Goal: Task Accomplishment & Management: Use online tool/utility

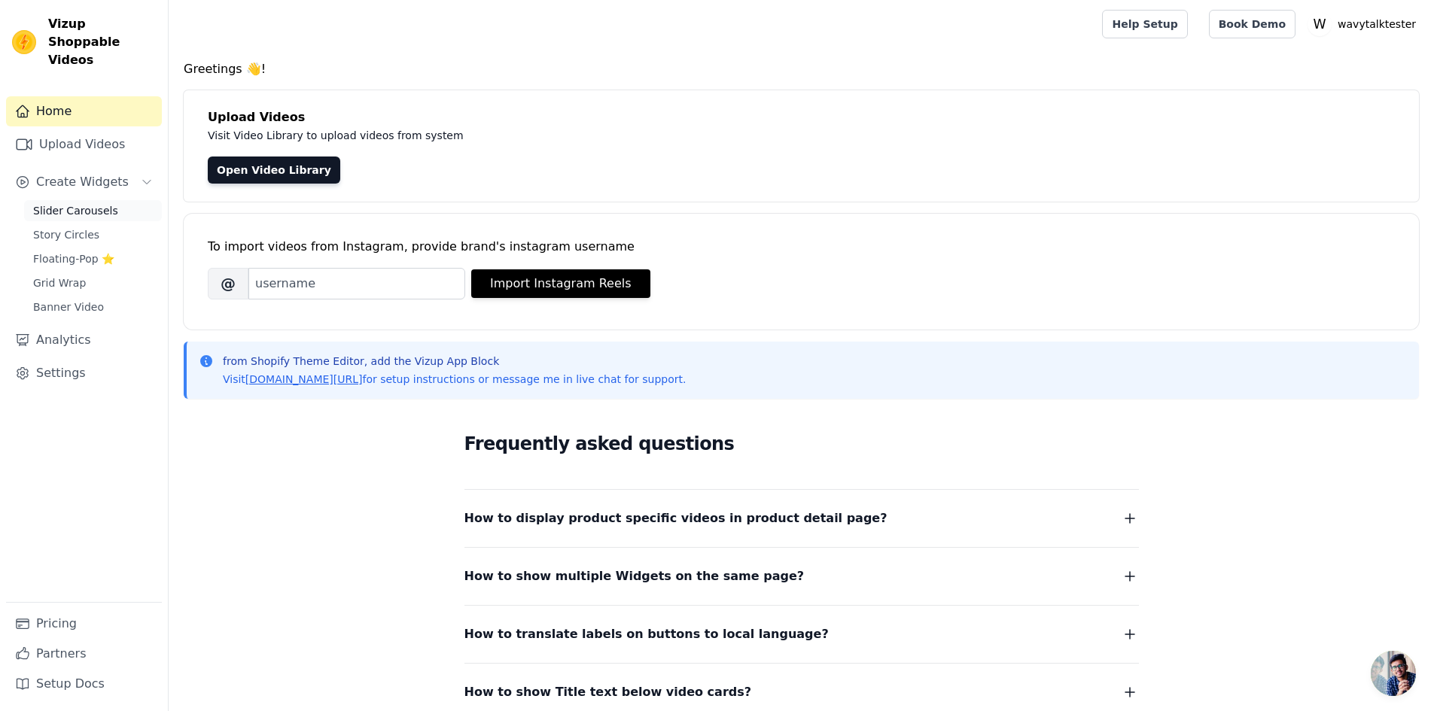
click at [59, 203] on span "Slider Carousels" at bounding box center [75, 210] width 85 height 15
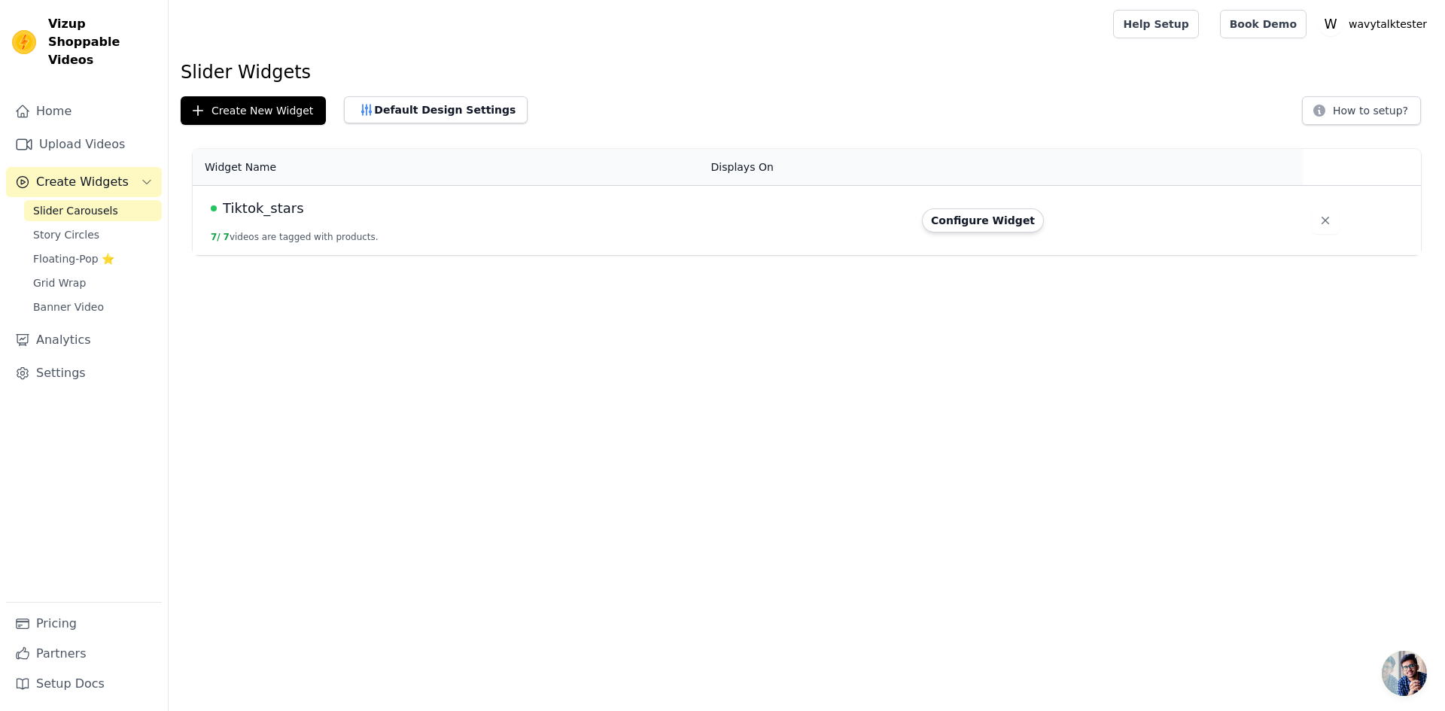
click at [272, 209] on span "Tiktok_stars" at bounding box center [263, 208] width 81 height 21
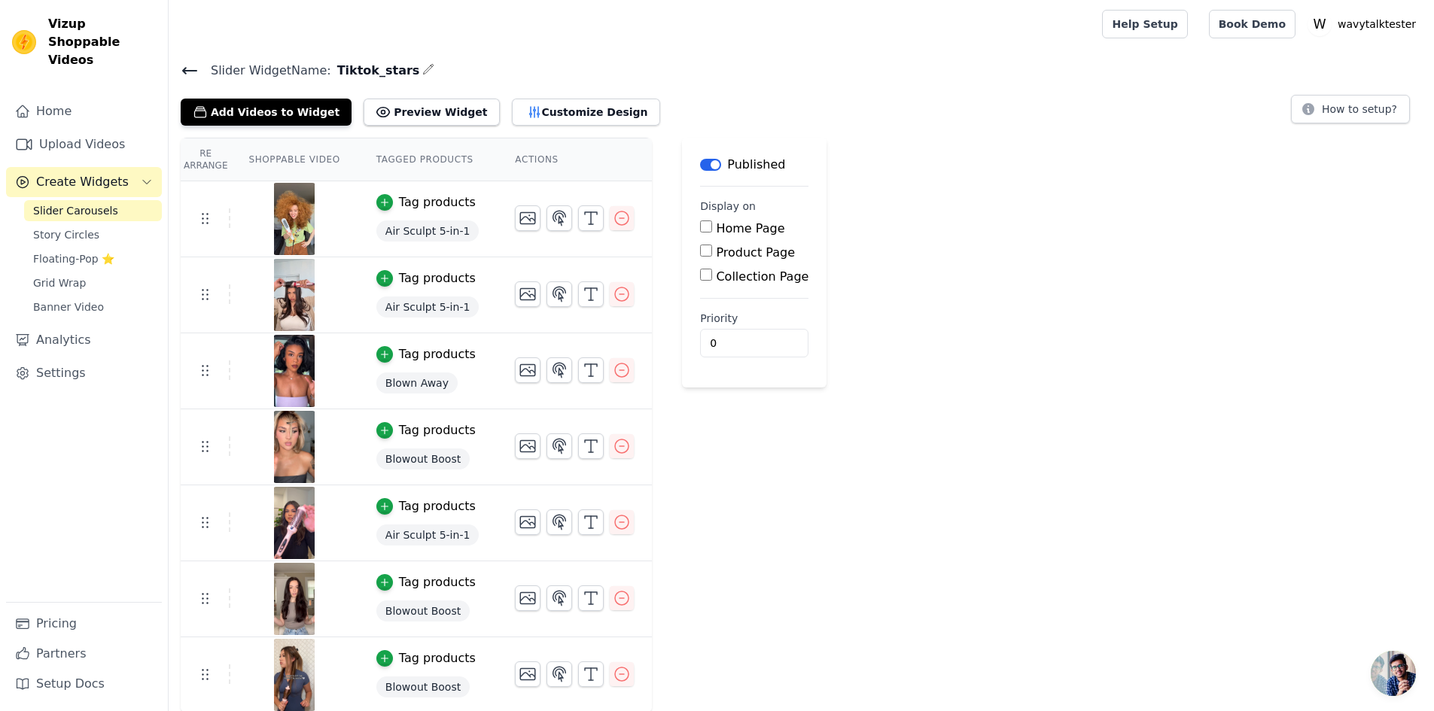
click at [401, 232] on span "Air Sculpt 5-in-1" at bounding box center [427, 231] width 103 height 21
click at [432, 233] on span "Air Sculpt 5-in-1" at bounding box center [427, 231] width 103 height 21
click at [400, 120] on button "Preview Widget" at bounding box center [431, 112] width 135 height 27
drag, startPoint x: 397, startPoint y: 309, endPoint x: 790, endPoint y: 370, distance: 396.9
click at [790, 370] on main "Label Published Display on Home Page Product Page Collection Page Priority 0" at bounding box center [754, 263] width 145 height 250
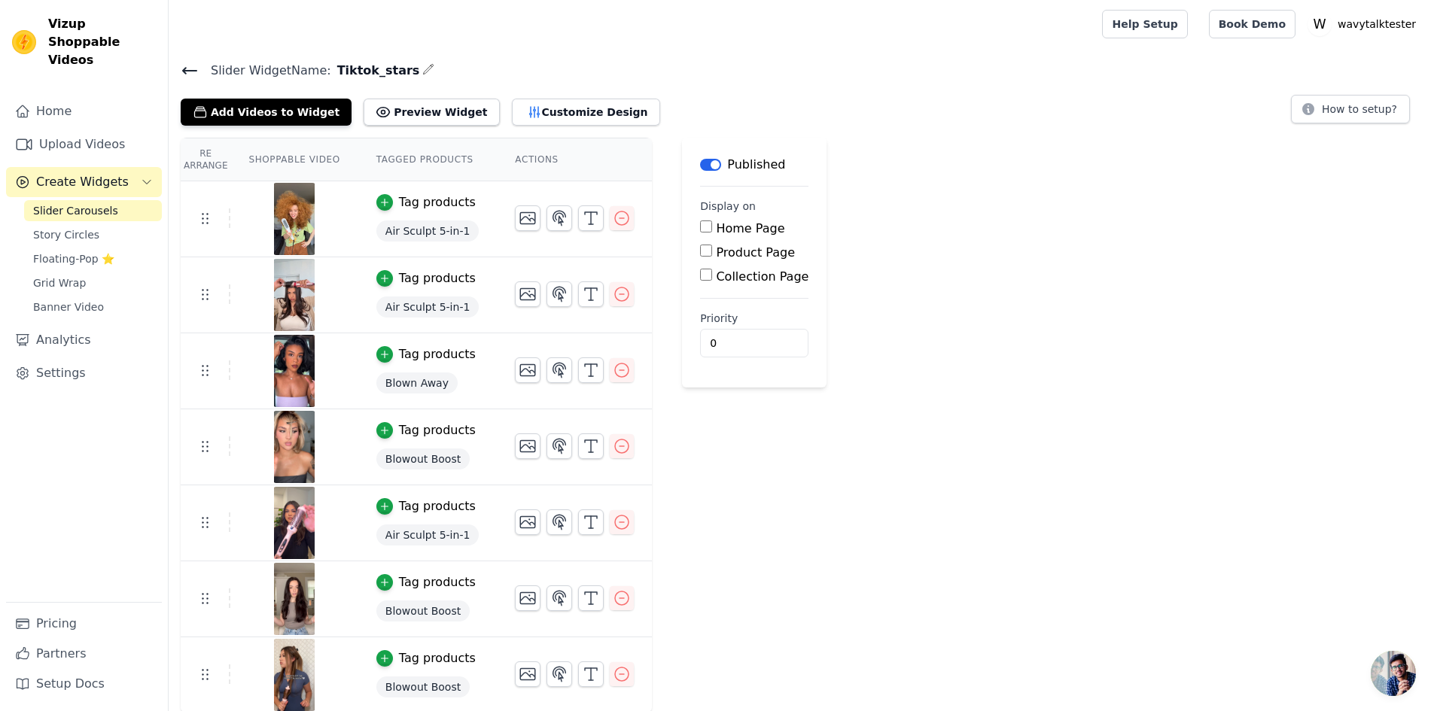
click at [833, 424] on div "Re Arrange Shoppable Video Tagged Products Actions Tag products Air Sculpt 5-in…" at bounding box center [801, 426] width 1265 height 576
click at [395, 385] on span "Blown Away" at bounding box center [416, 383] width 81 height 21
click at [213, 364] on td at bounding box center [206, 371] width 50 height 20
click at [591, 373] on line "button" at bounding box center [591, 370] width 0 height 12
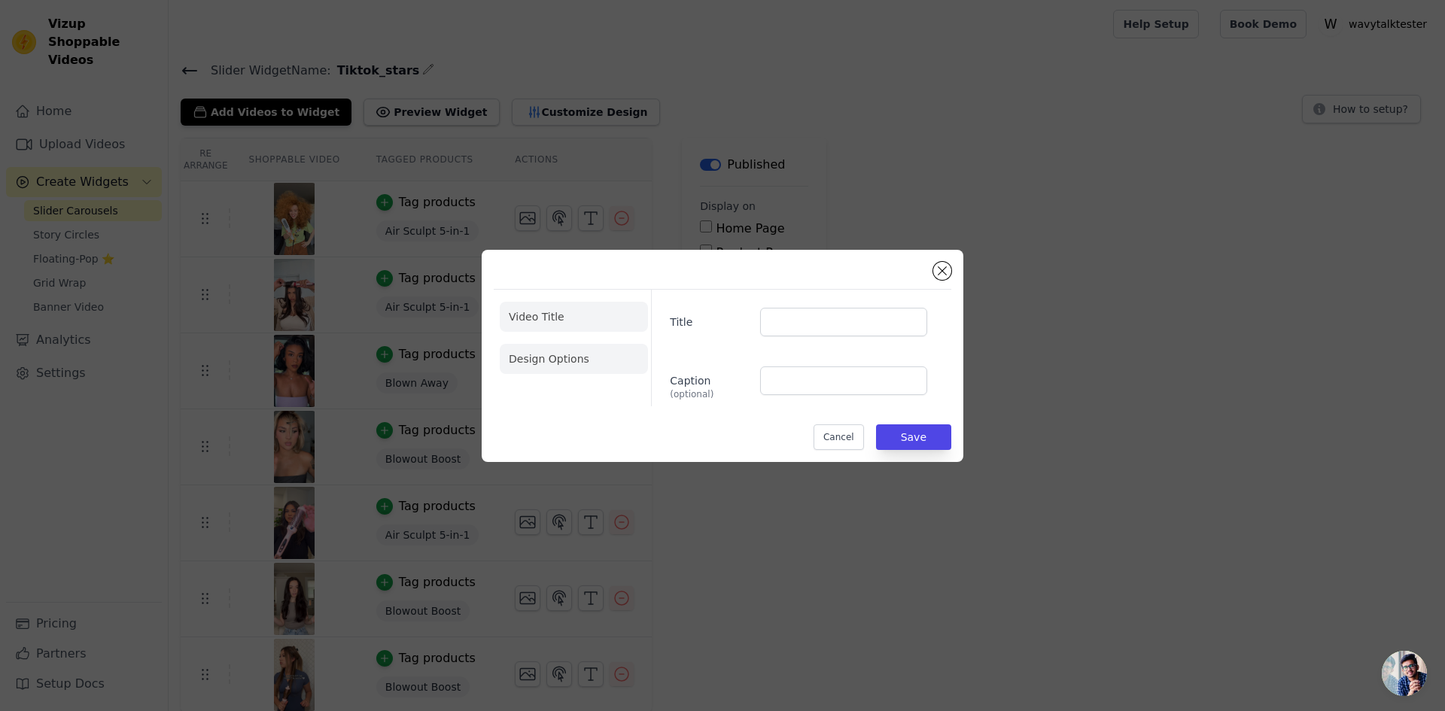
click at [552, 354] on li "Design Options" at bounding box center [574, 359] width 148 height 30
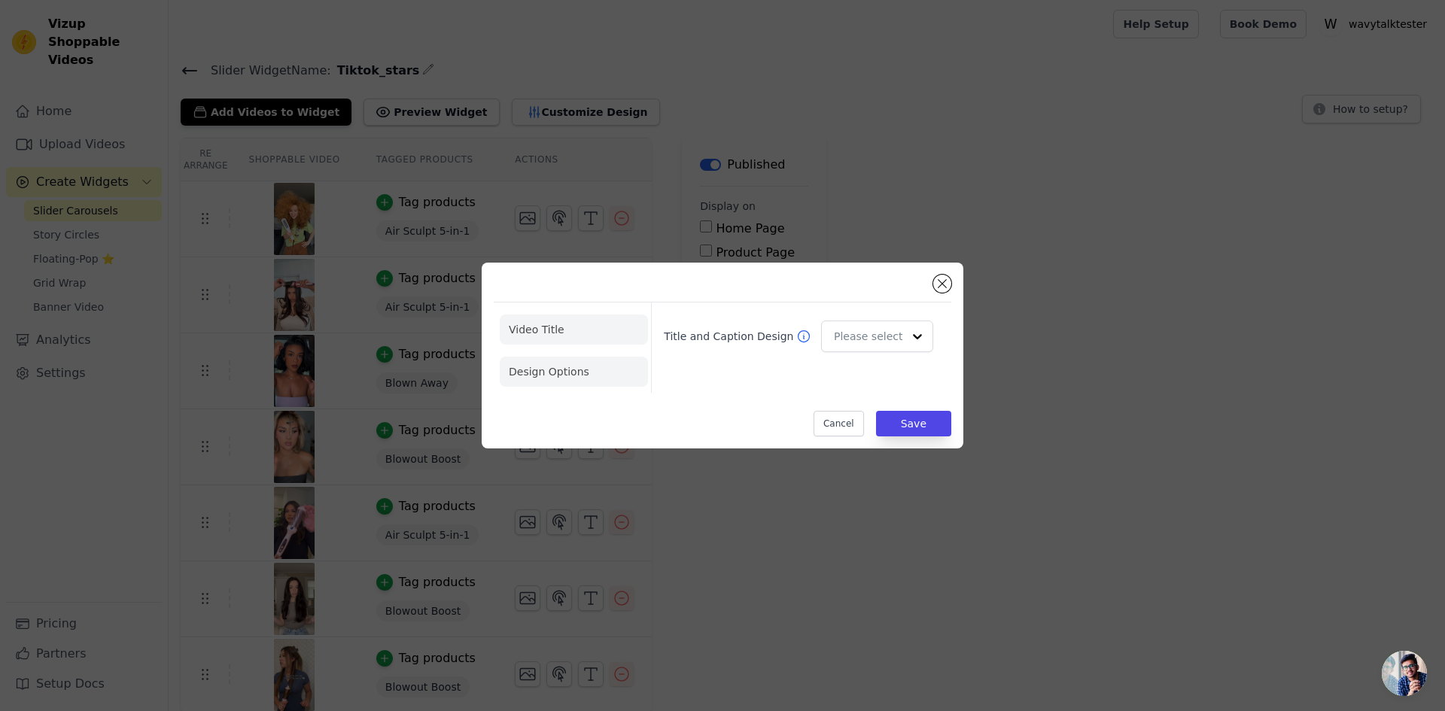
click at [559, 336] on li "Video Title" at bounding box center [574, 330] width 148 height 30
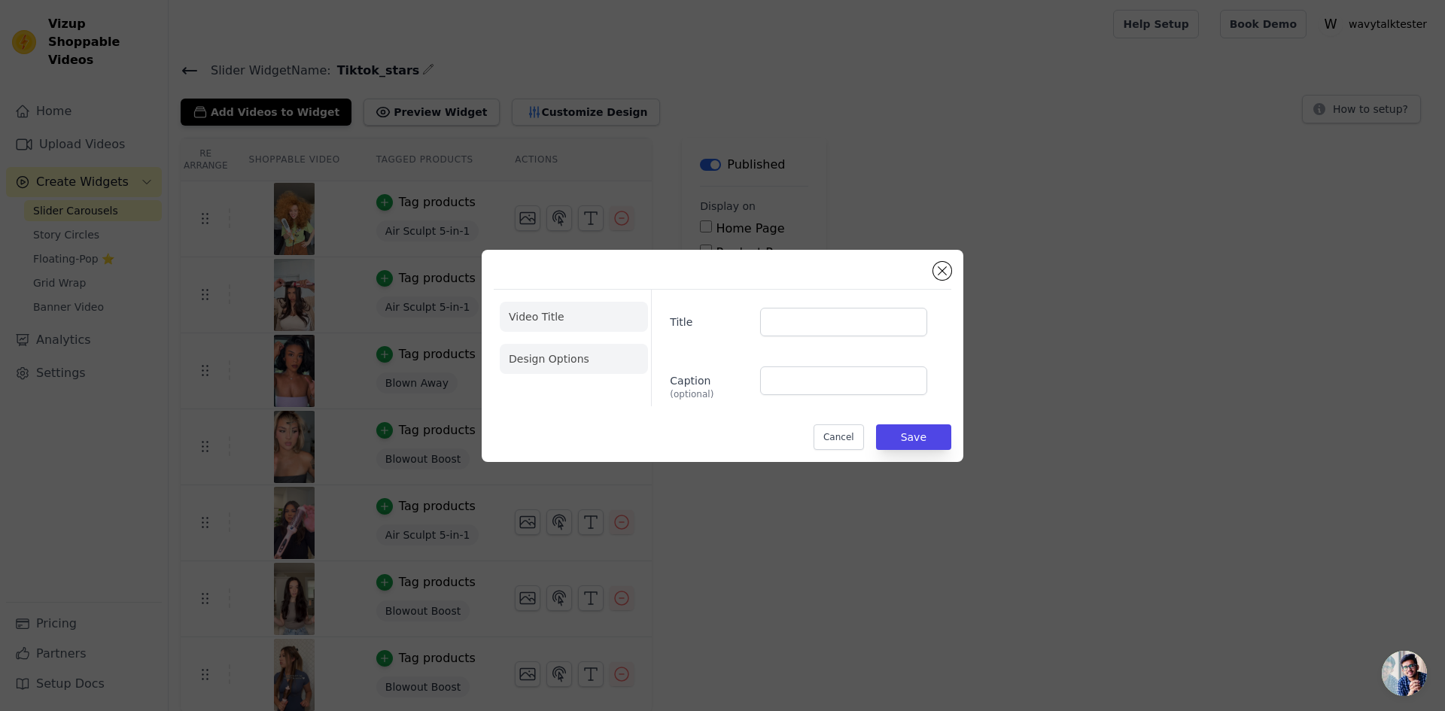
click at [518, 361] on li "Design Options" at bounding box center [574, 359] width 148 height 30
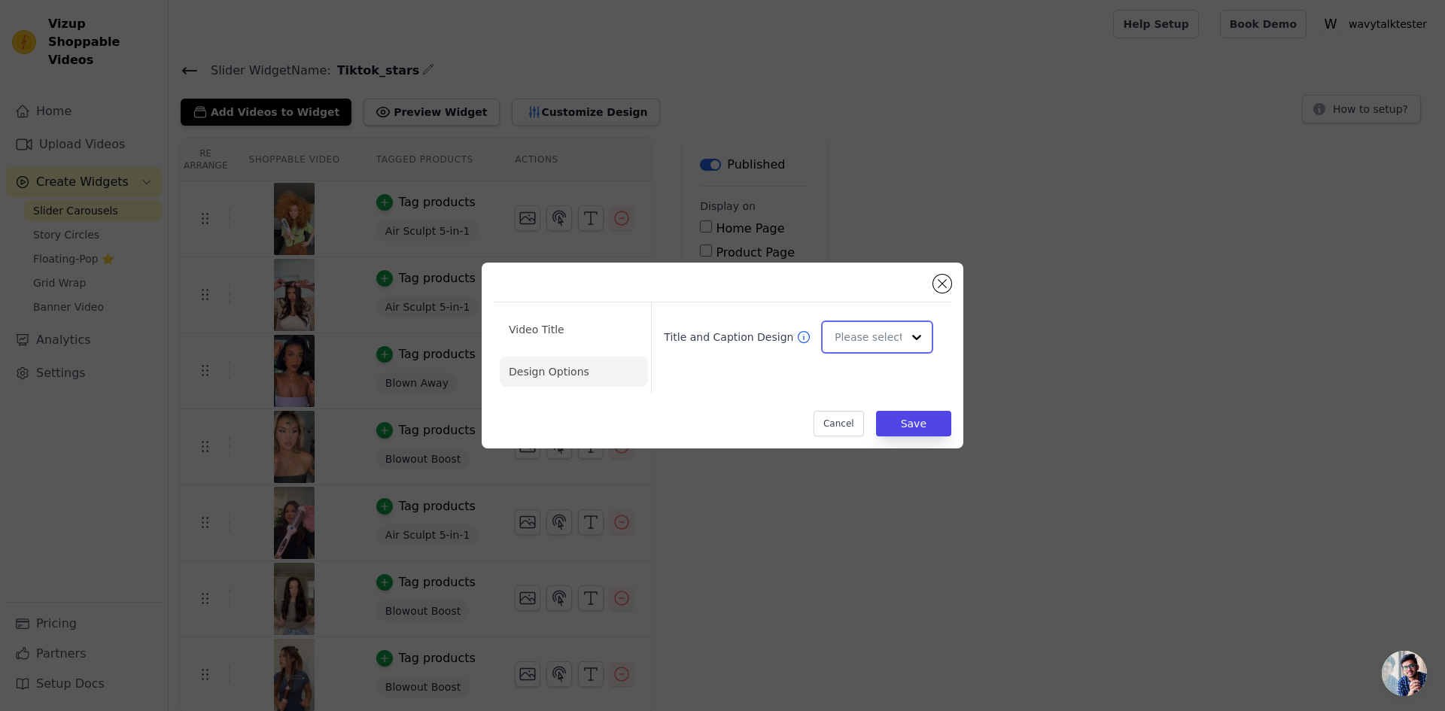
click at [842, 339] on input "Title and Caption Design" at bounding box center [868, 337] width 67 height 30
click at [937, 291] on div "Video Title Design Options Title and Caption Design Card Overlay Minimalist You…" at bounding box center [723, 356] width 482 height 186
click at [938, 290] on button "Close modal" at bounding box center [942, 284] width 18 height 18
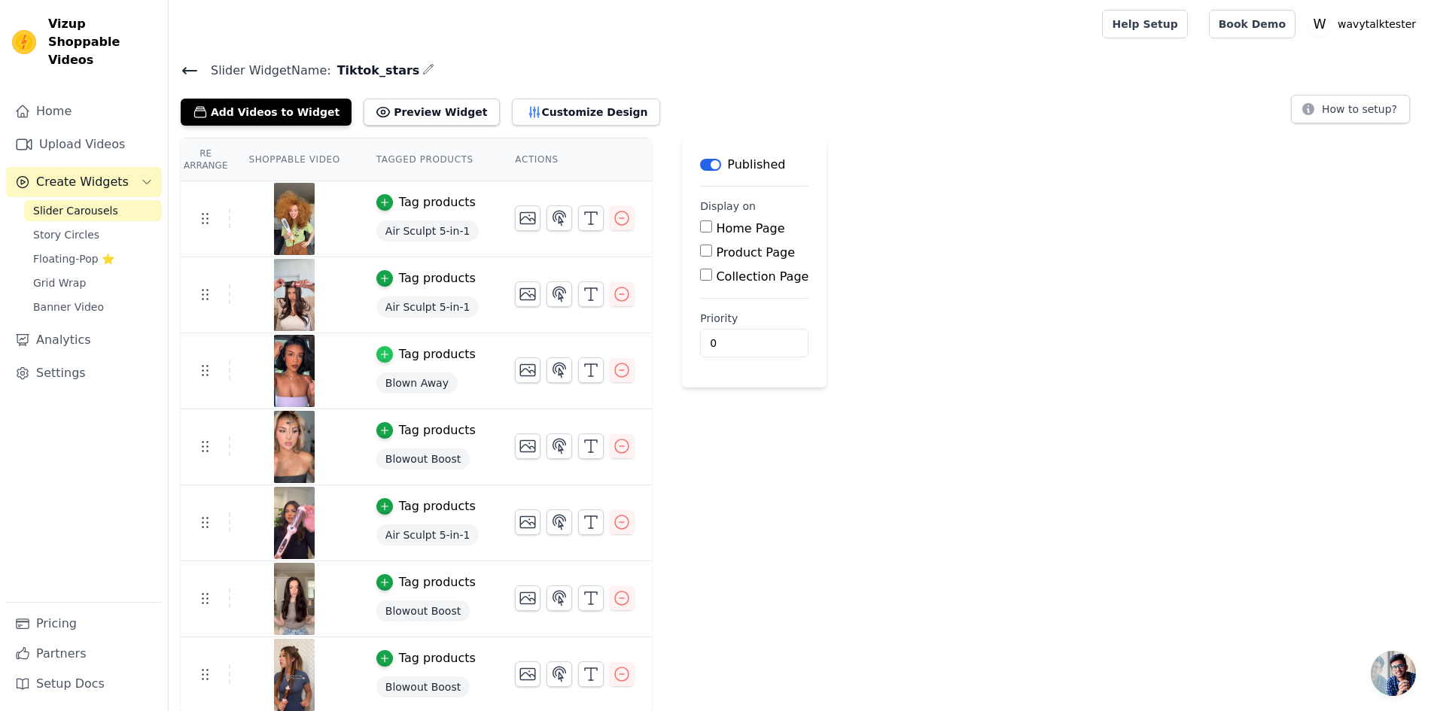
click at [379, 351] on icon "button" at bounding box center [384, 354] width 11 height 11
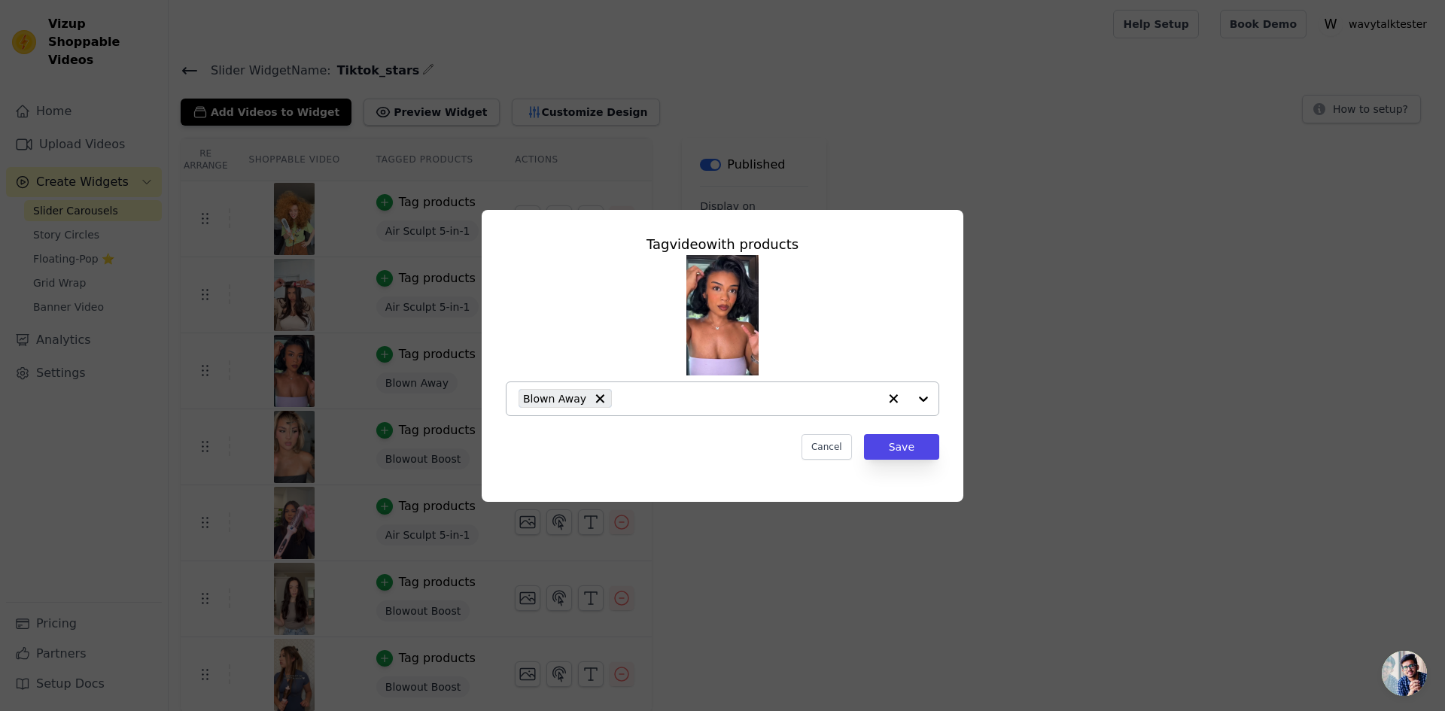
click at [922, 400] on div at bounding box center [908, 398] width 60 height 33
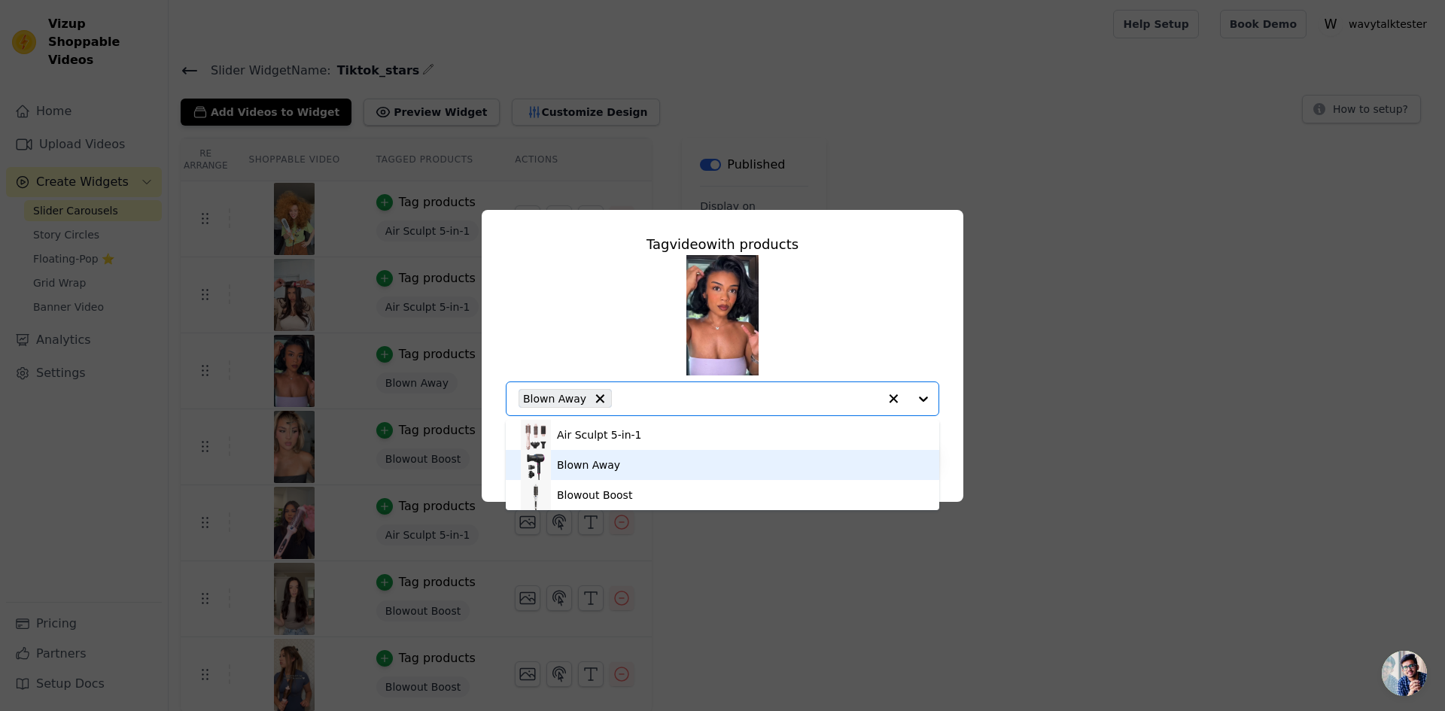
click at [652, 465] on div "Blown Away" at bounding box center [722, 465] width 403 height 30
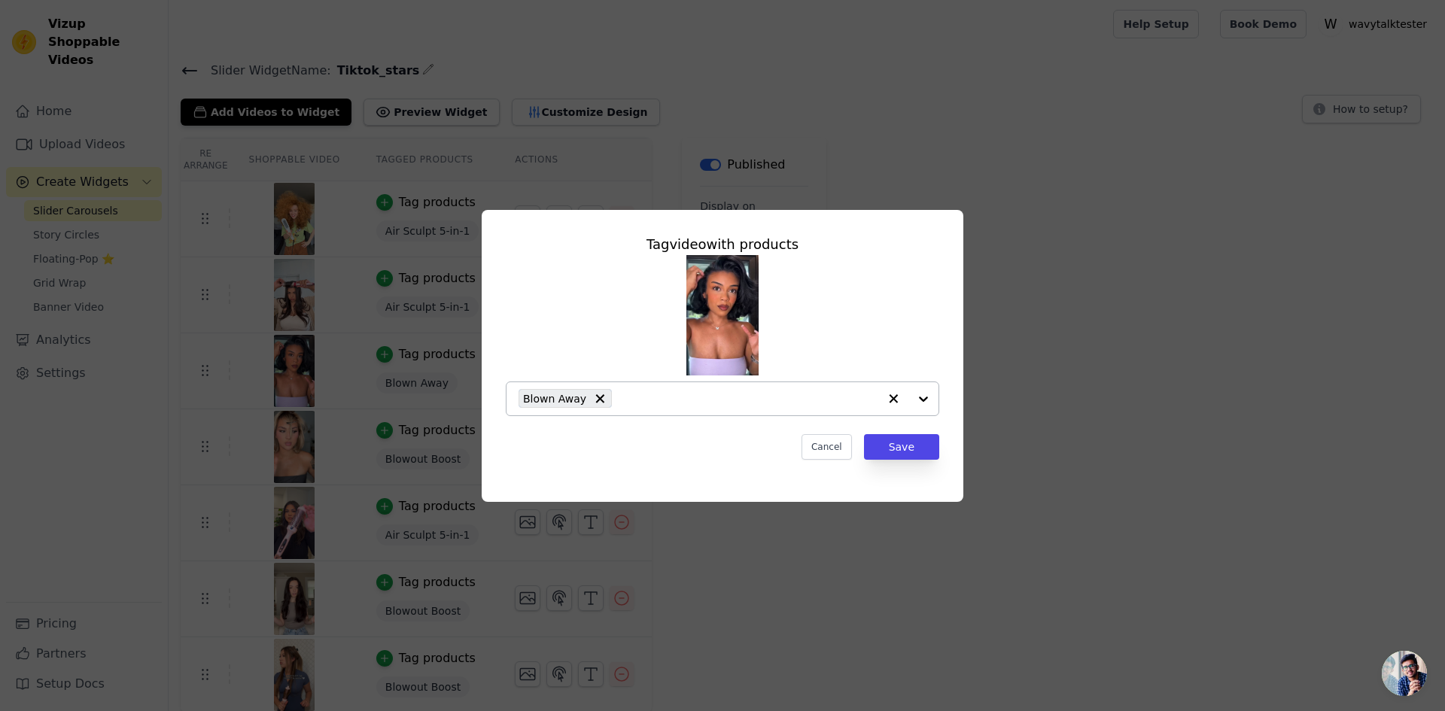
click at [929, 394] on div at bounding box center [908, 398] width 60 height 33
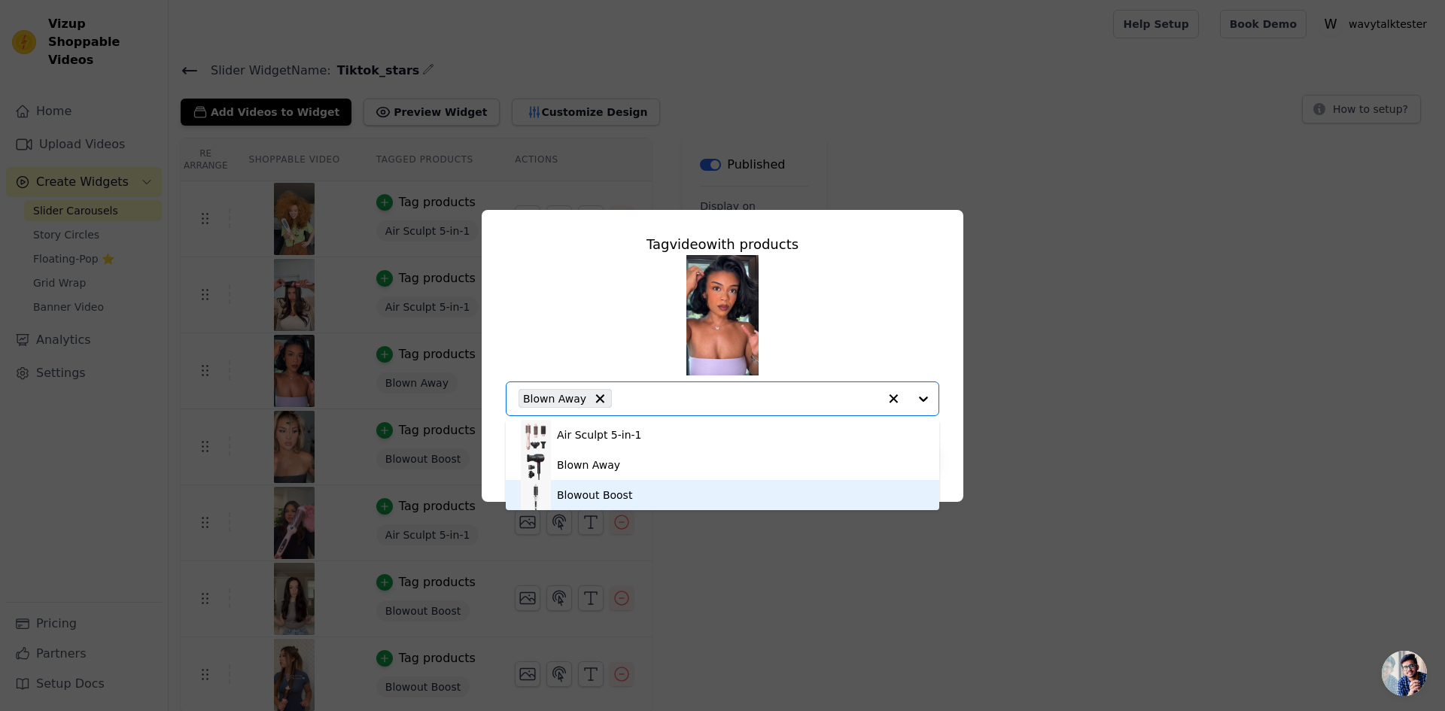
click at [598, 489] on div "Blowout Boost" at bounding box center [594, 495] width 75 height 15
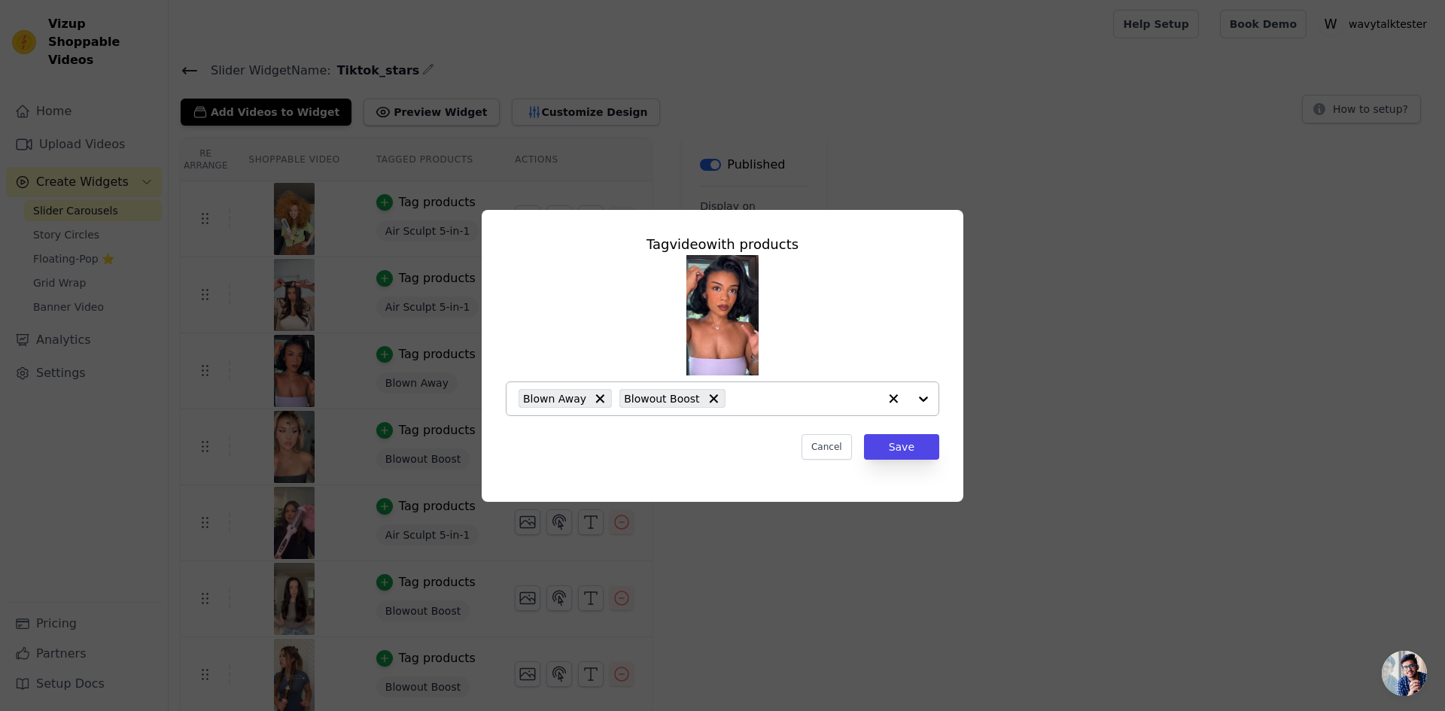
click at [596, 400] on icon at bounding box center [600, 398] width 9 height 9
click at [836, 442] on button "Cancel" at bounding box center [827, 447] width 50 height 26
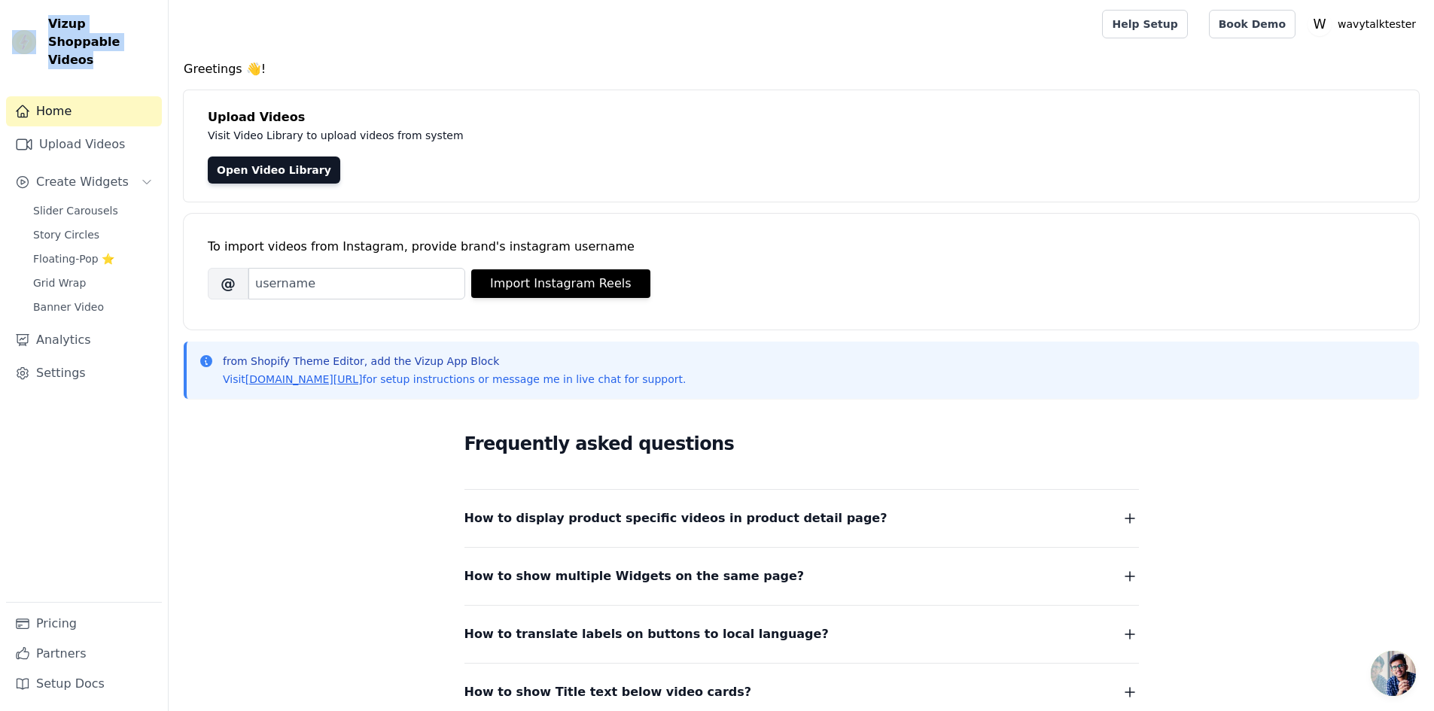
drag, startPoint x: 80, startPoint y: 44, endPoint x: 40, endPoint y: 40, distance: 40.1
click at [40, 40] on div "Vizup Shoppable Videos" at bounding box center [84, 42] width 168 height 54
click at [102, 51] on div "Vizup Shoppable Videos Home Upload Videos Create Widgets Slider Carousels Story…" at bounding box center [84, 355] width 169 height 711
click at [62, 203] on span "Slider Carousels" at bounding box center [75, 210] width 85 height 15
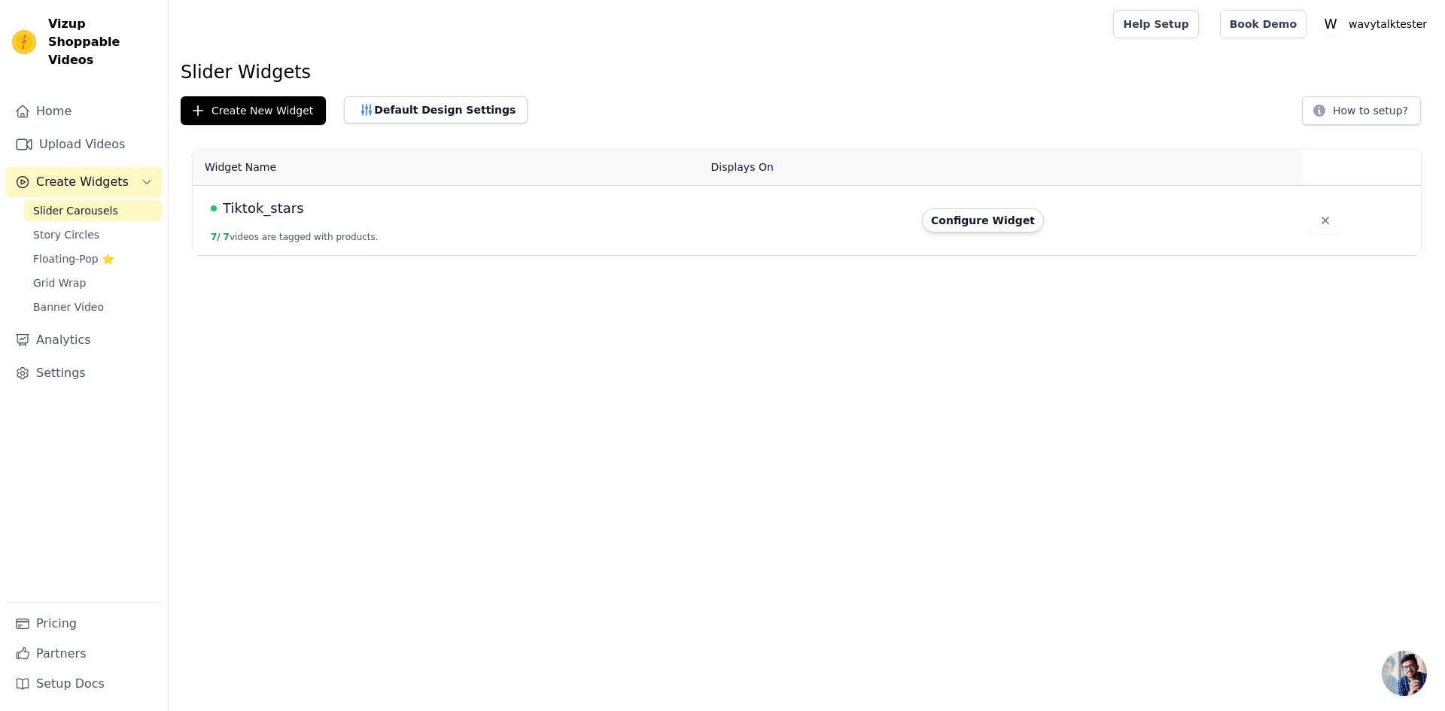
click at [269, 208] on span "Tiktok_stars" at bounding box center [263, 208] width 81 height 21
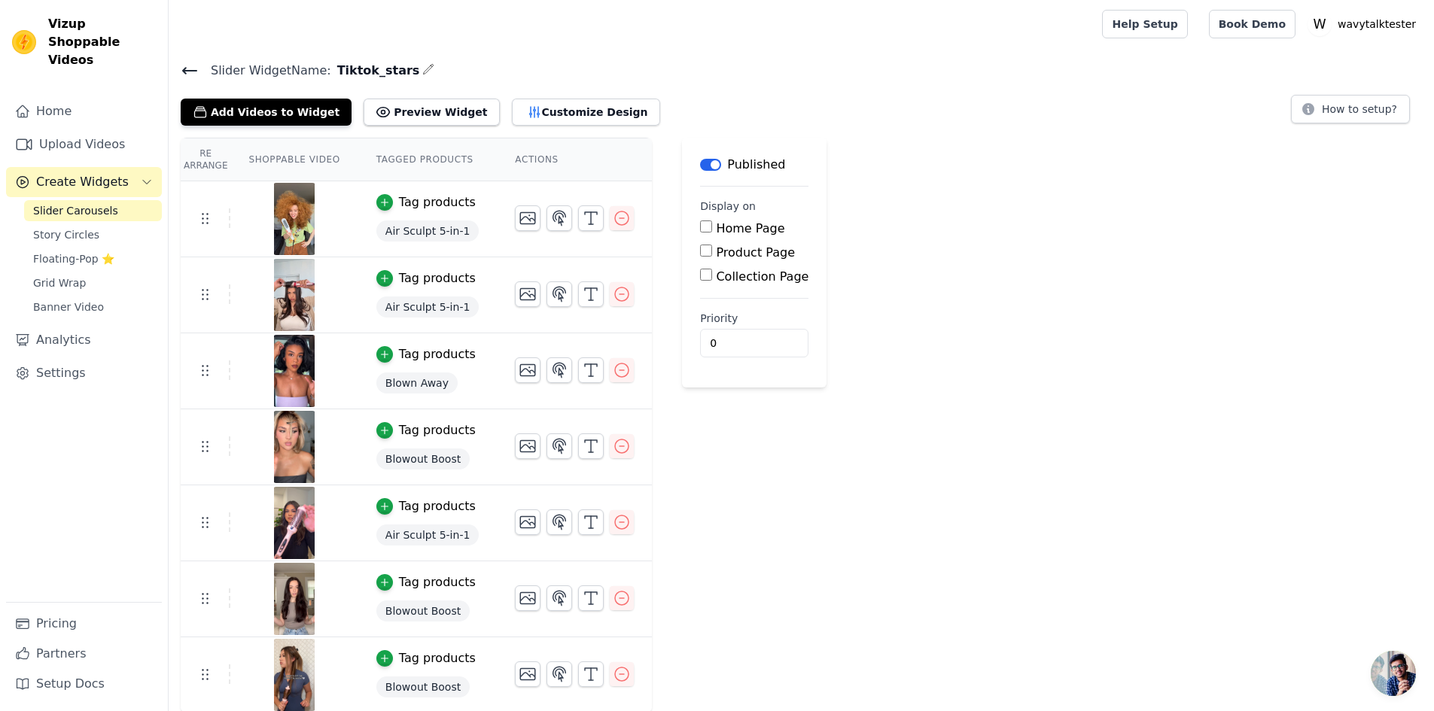
scroll to position [2, 0]
click at [379, 203] on icon "button" at bounding box center [384, 201] width 11 height 11
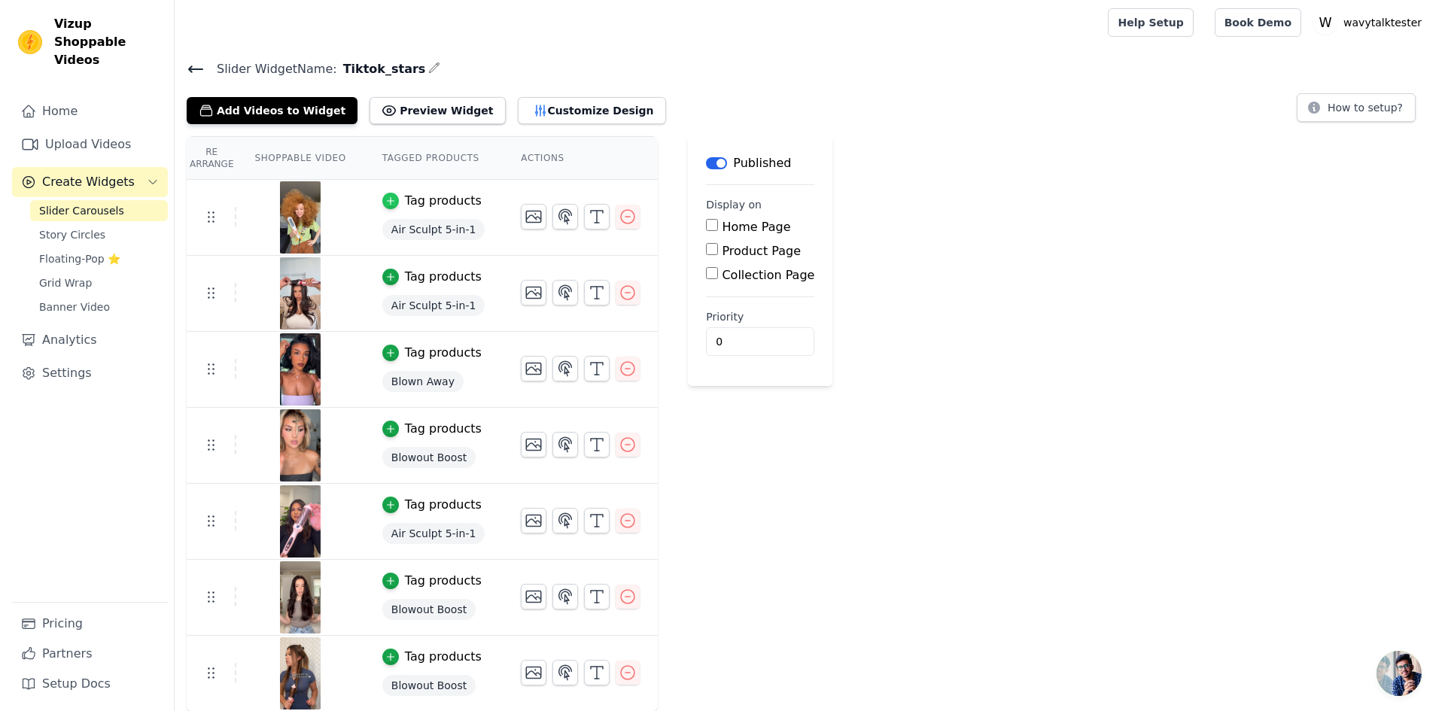
scroll to position [0, 0]
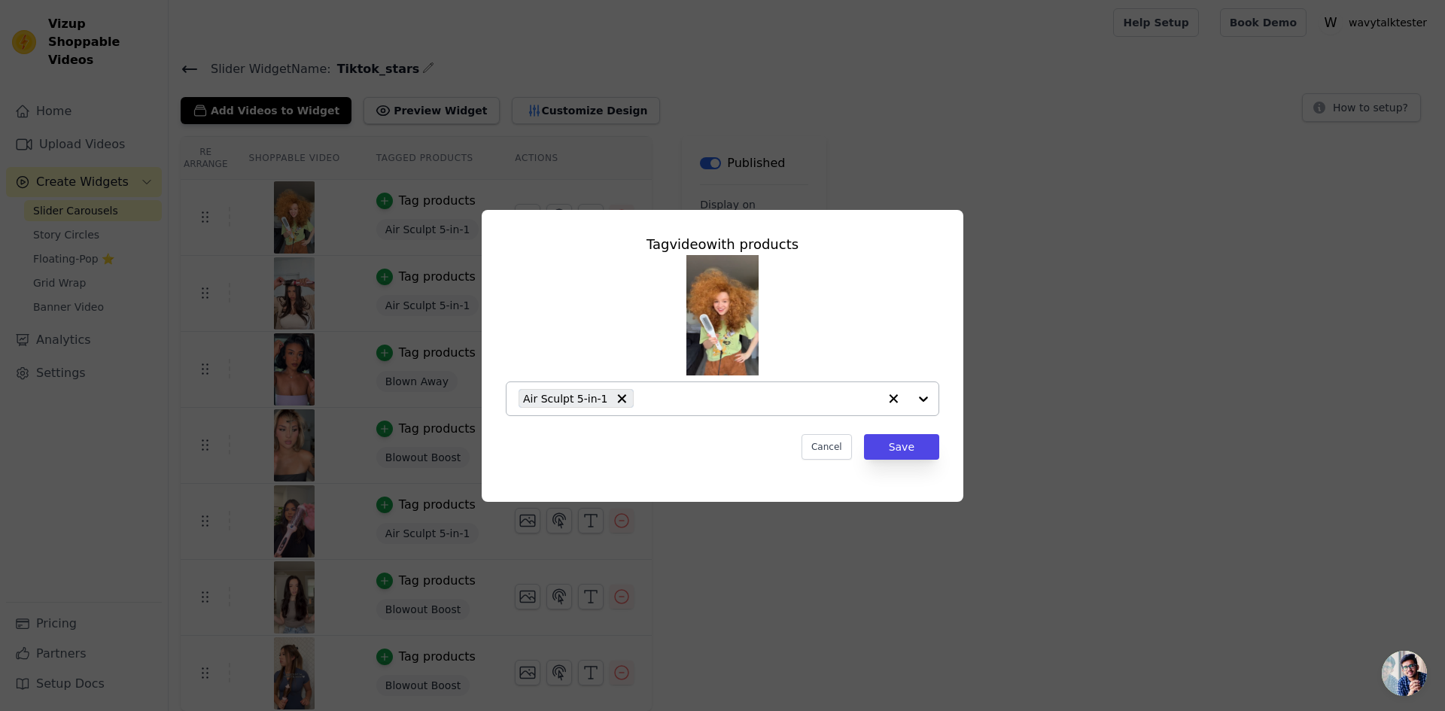
click at [924, 400] on div at bounding box center [908, 398] width 60 height 33
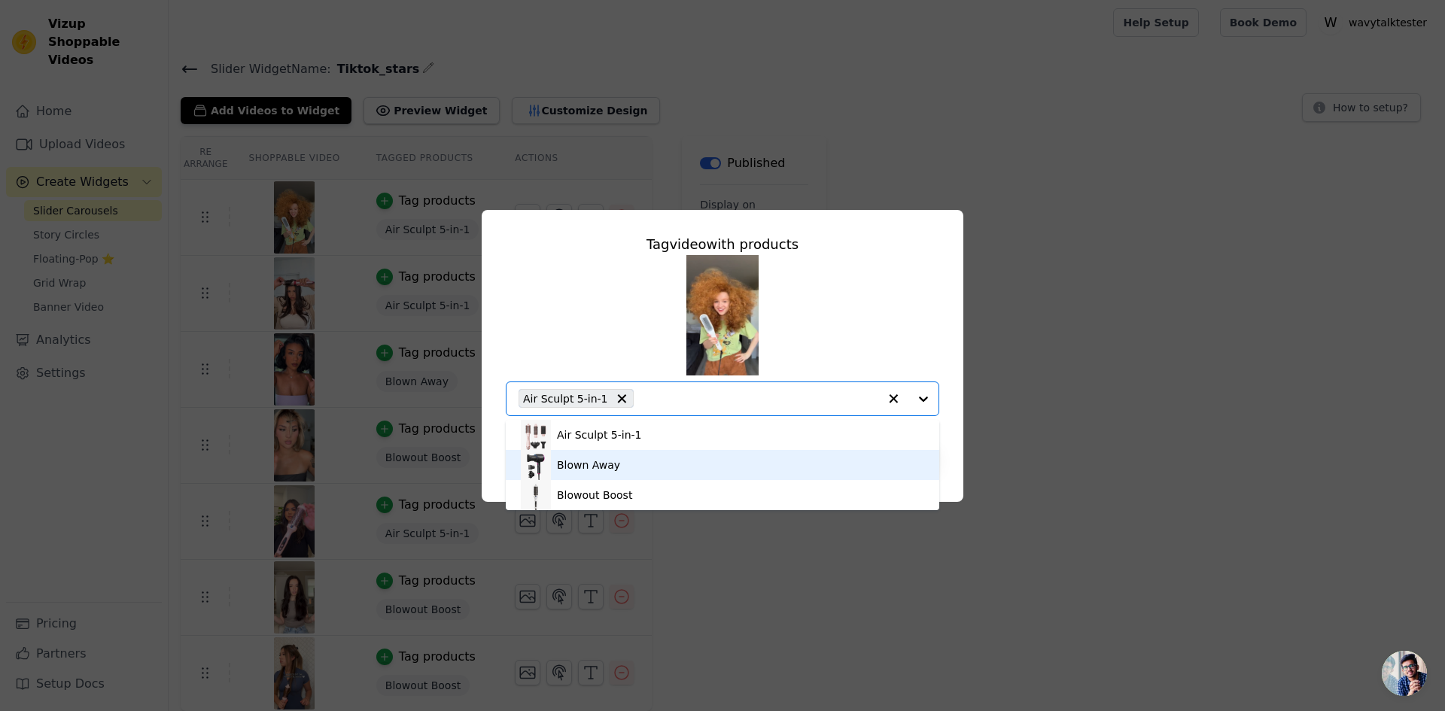
click at [607, 458] on div "Blown Away" at bounding box center [588, 465] width 63 height 15
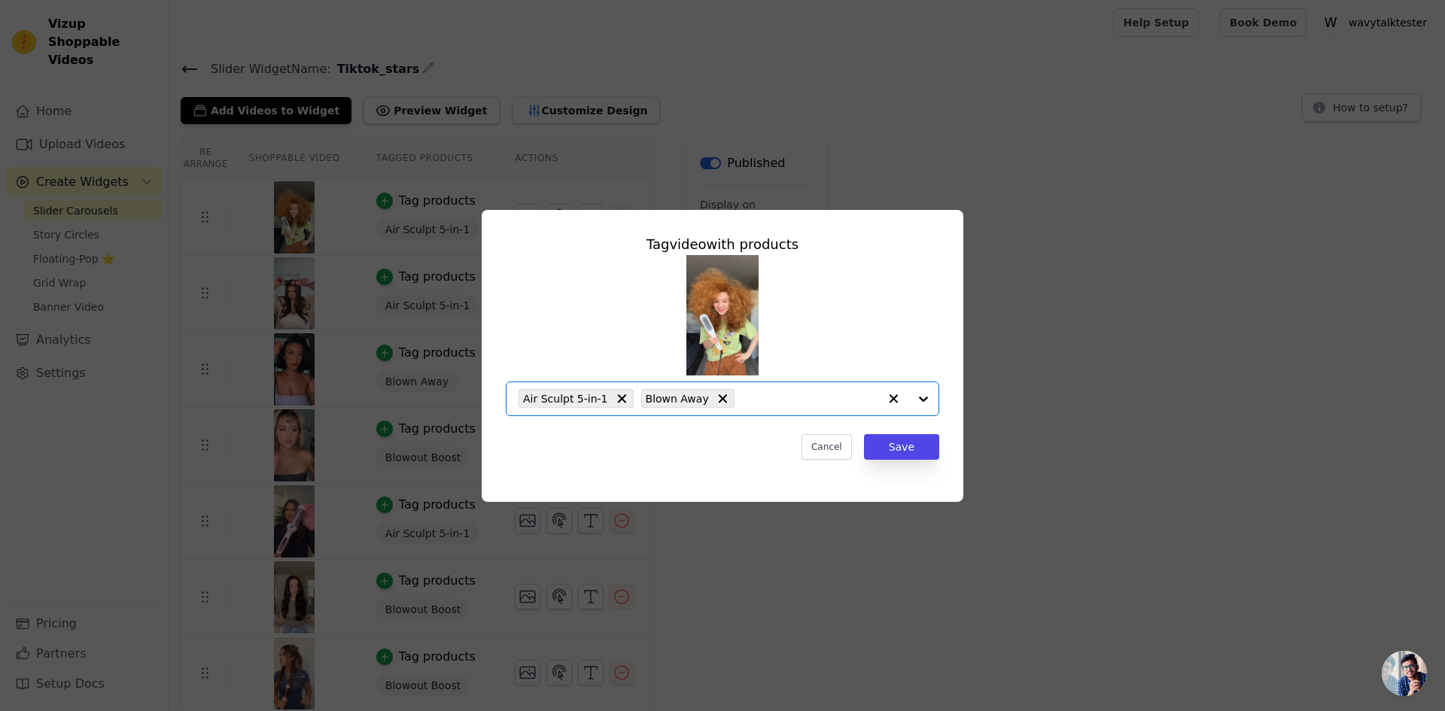
click at [617, 397] on icon at bounding box center [621, 398] width 9 height 9
click at [894, 447] on button "Save" at bounding box center [901, 447] width 75 height 26
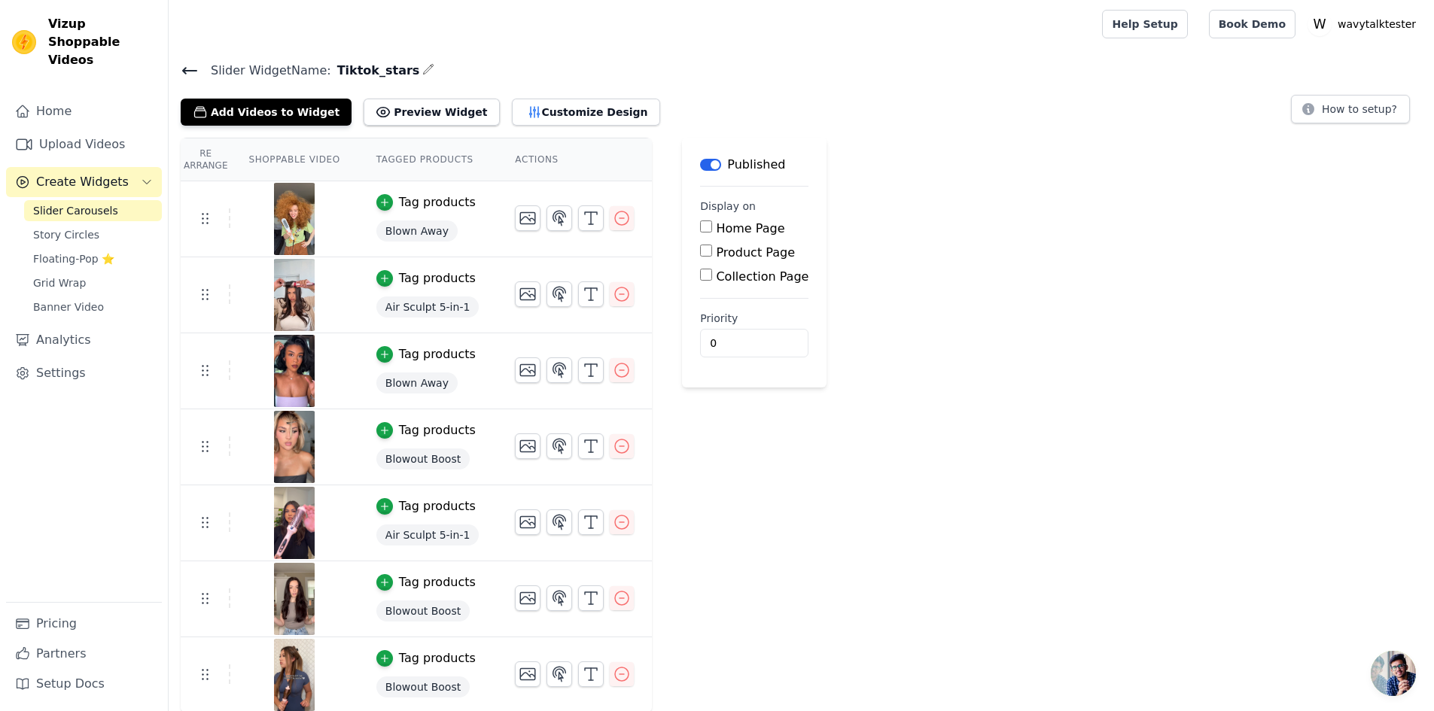
scroll to position [2, 0]
click at [188, 65] on icon at bounding box center [190, 69] width 18 height 18
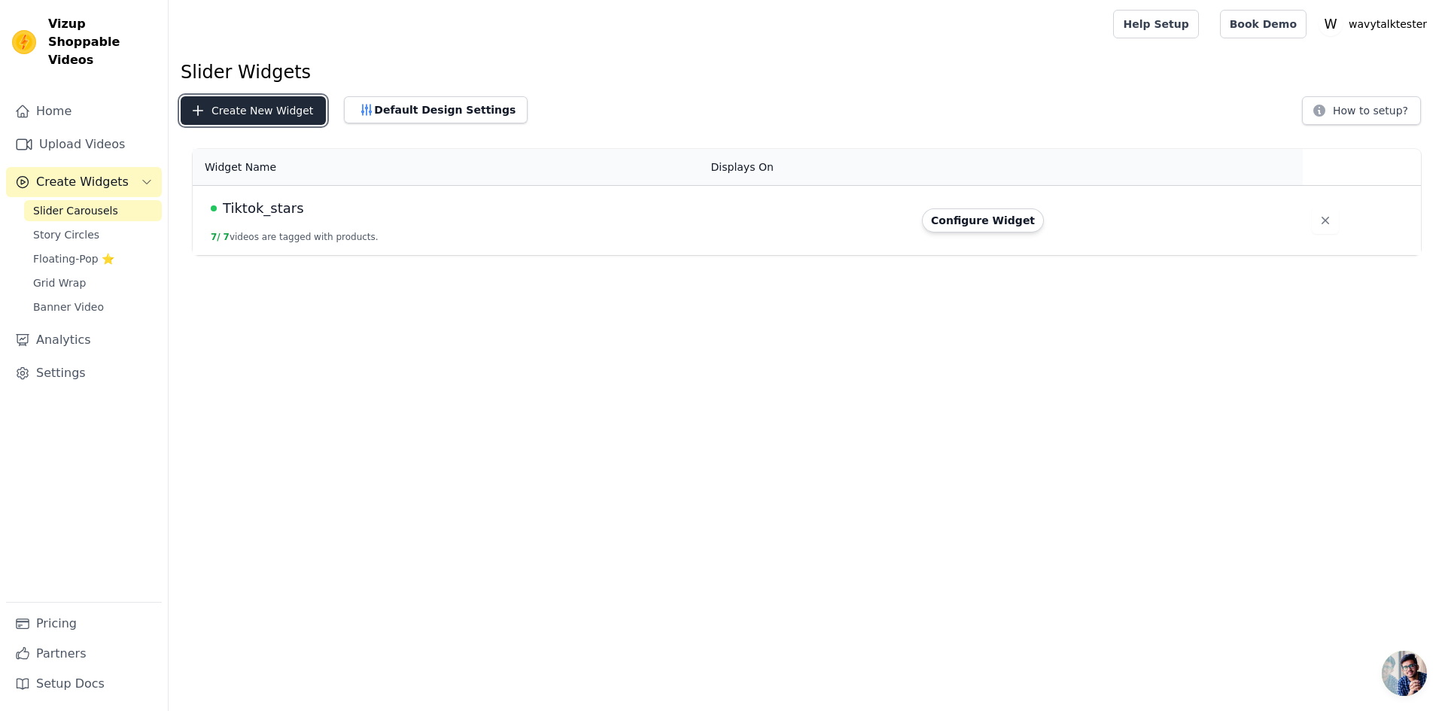
click at [248, 118] on button "Create New Widget" at bounding box center [253, 110] width 145 height 29
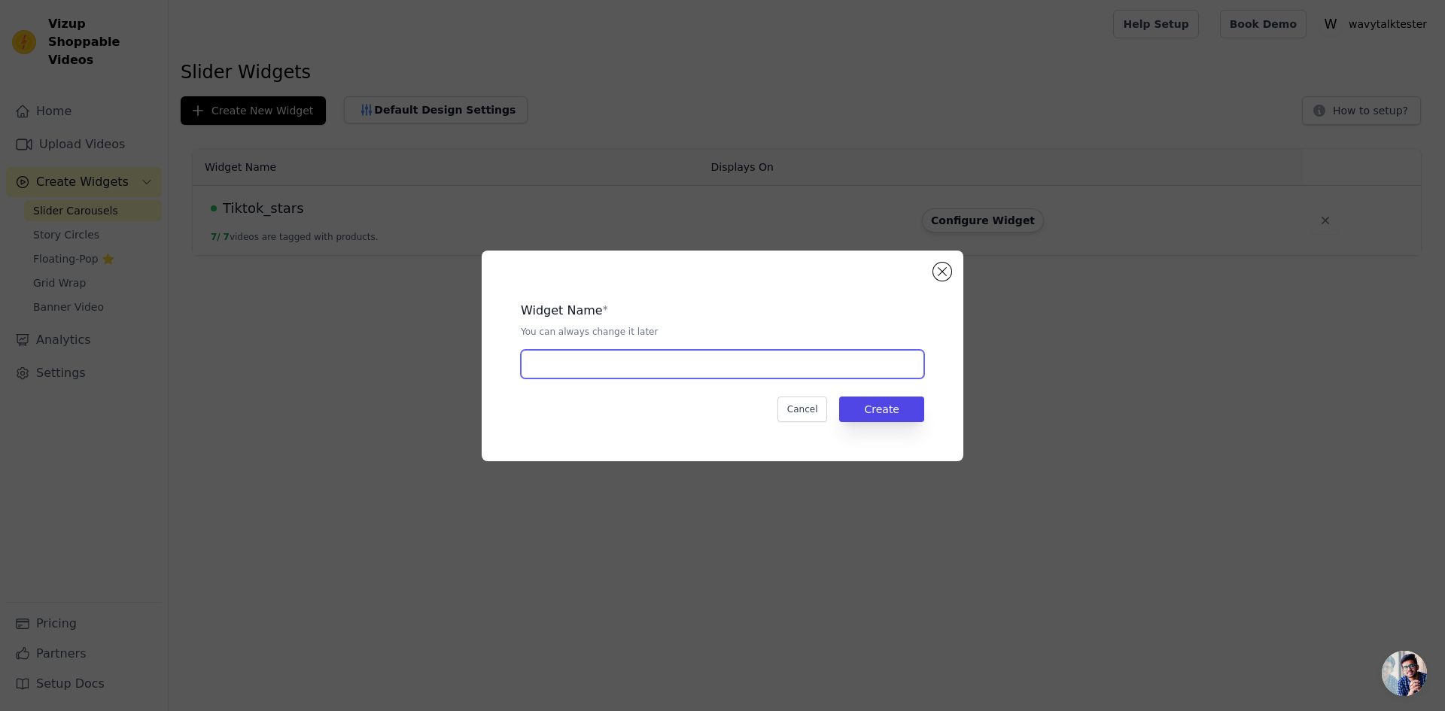
click at [659, 373] on input "text" at bounding box center [722, 364] width 403 height 29
type input "Wavy"
click at [855, 409] on button "Create" at bounding box center [881, 410] width 85 height 26
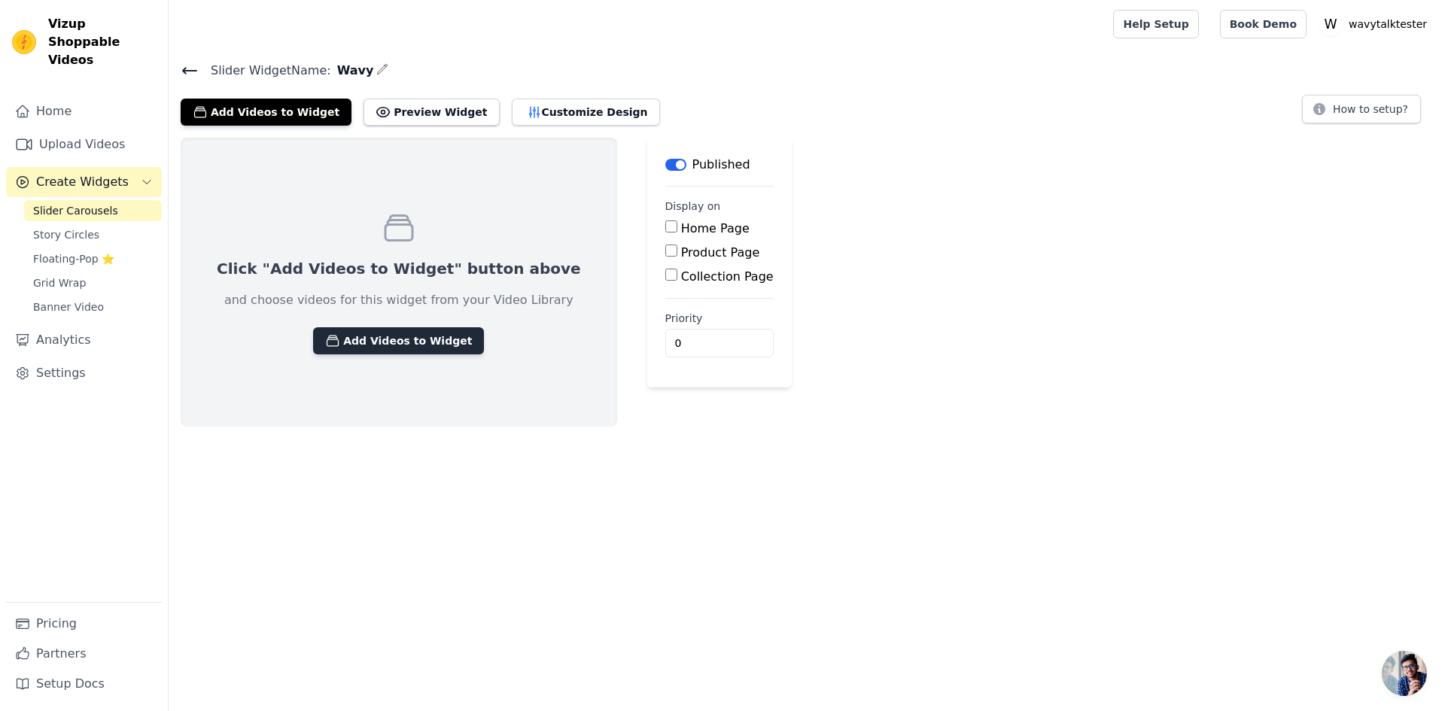
click at [373, 340] on button "Add Videos to Widget" at bounding box center [398, 340] width 171 height 27
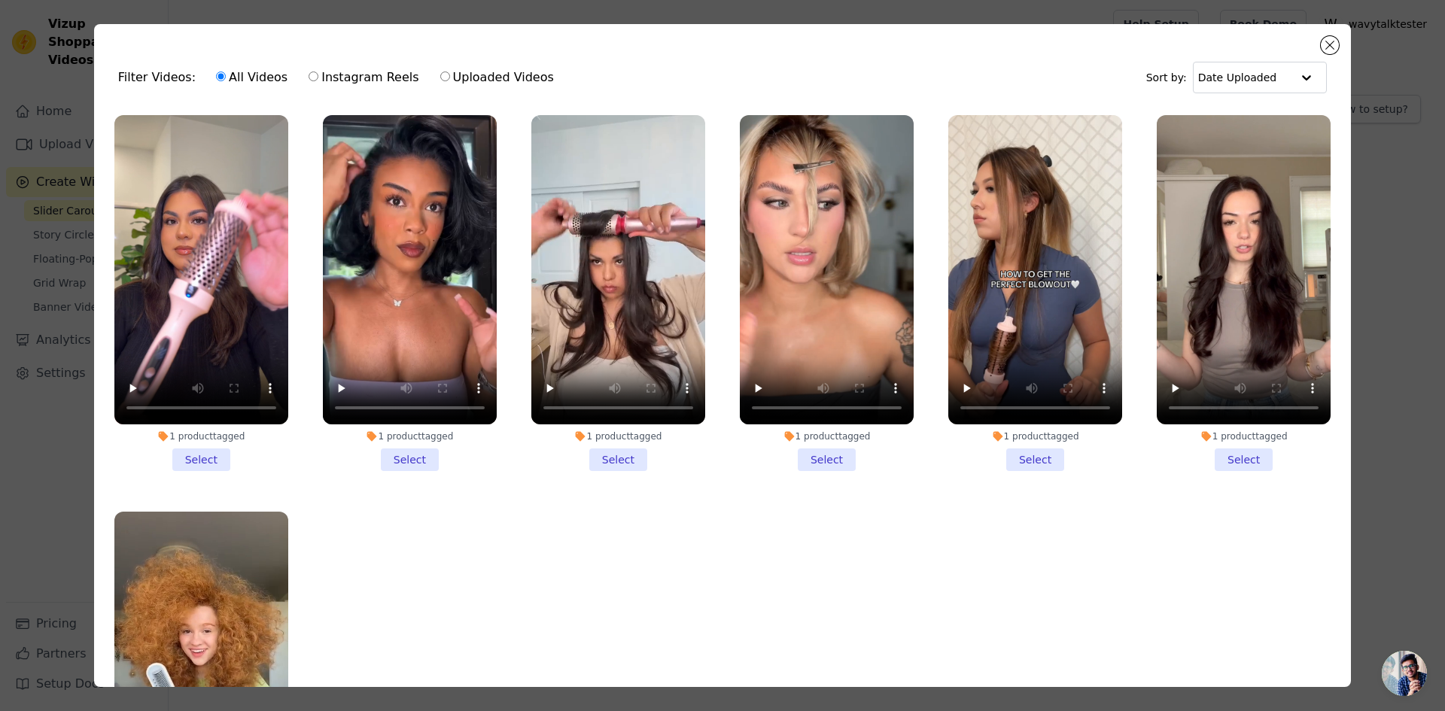
click at [440, 74] on input "Uploaded Videos" at bounding box center [445, 77] width 10 height 10
radio input "true"
click at [312, 76] on label "Instagram Reels" at bounding box center [363, 78] width 111 height 20
click at [312, 76] on input "Instagram Reels" at bounding box center [314, 77] width 10 height 10
radio input "true"
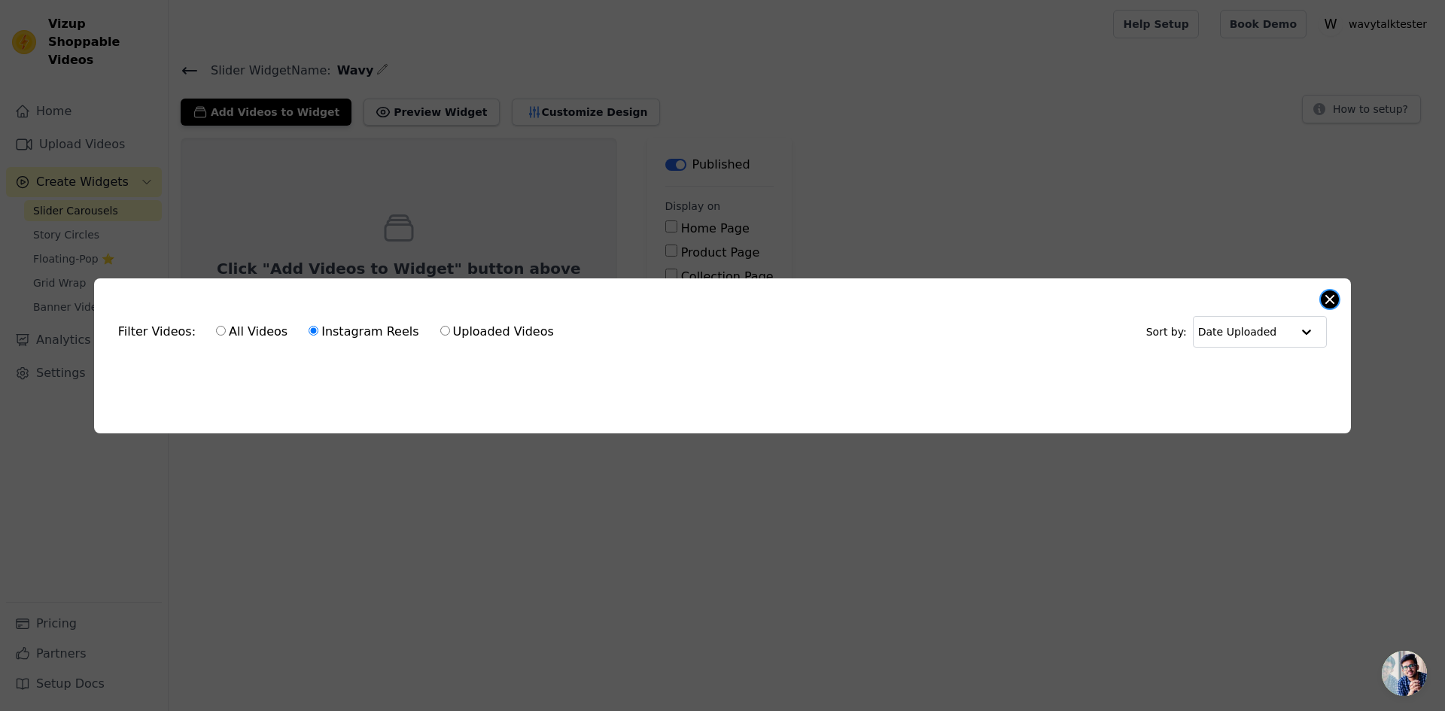
click at [1332, 291] on button "Close modal" at bounding box center [1330, 300] width 18 height 18
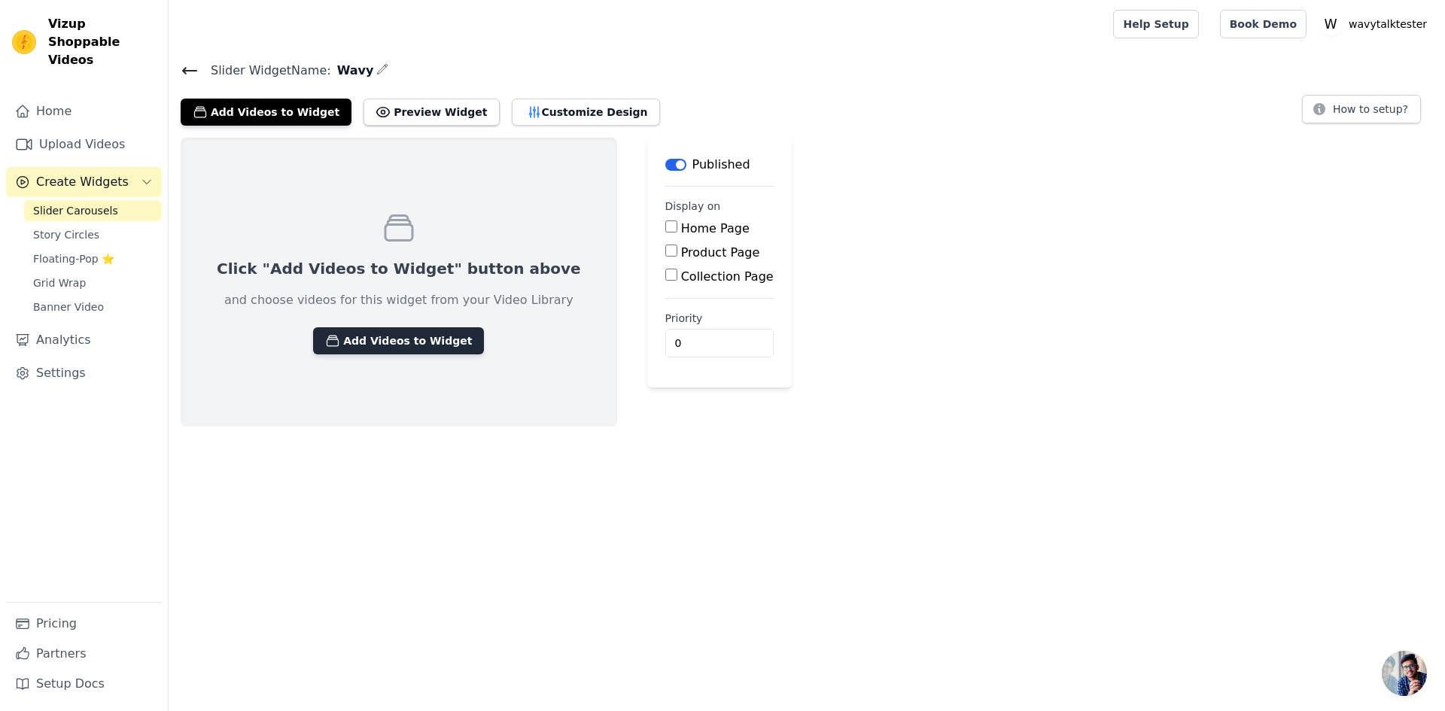
click at [371, 341] on button "Add Videos to Widget" at bounding box center [398, 340] width 171 height 27
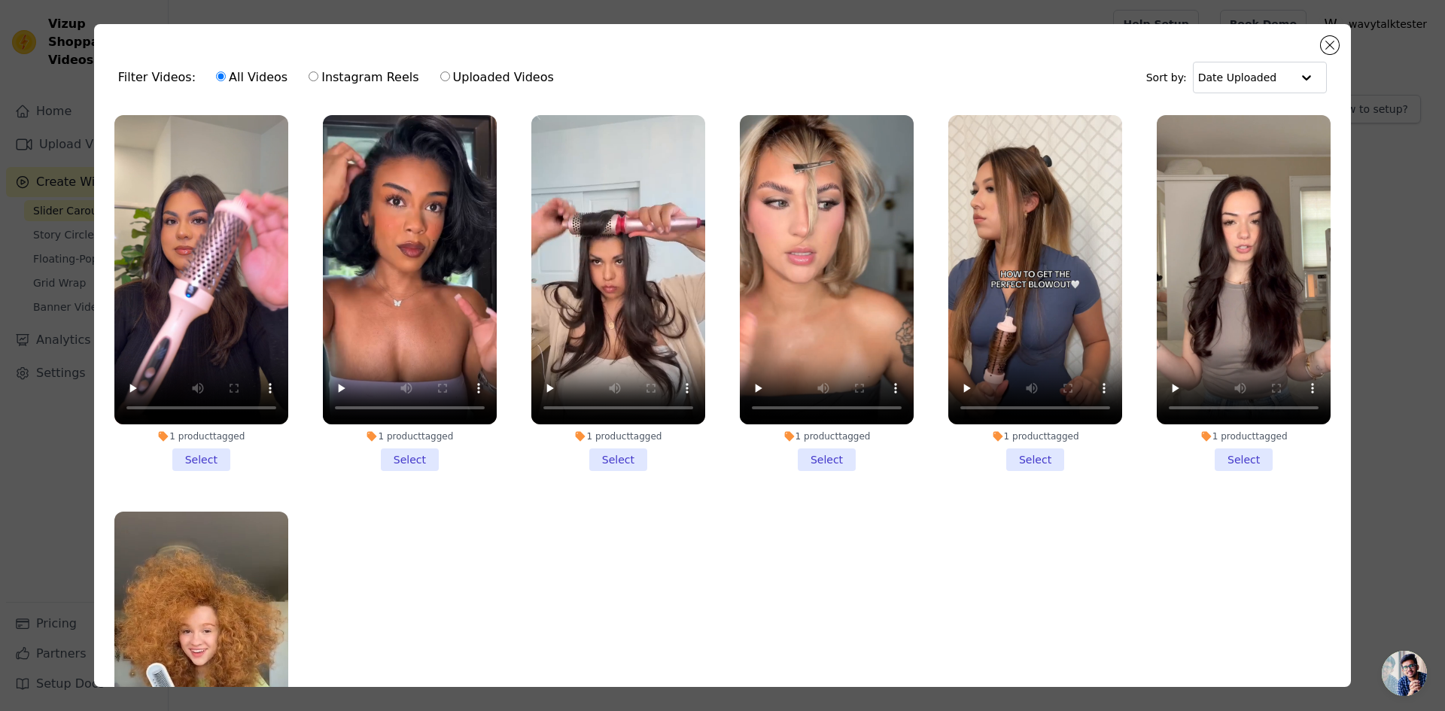
click at [440, 79] on label "Uploaded Videos" at bounding box center [497, 78] width 115 height 20
click at [440, 79] on input "Uploaded Videos" at bounding box center [445, 77] width 10 height 10
radio input "true"
click at [216, 76] on input "All Videos" at bounding box center [221, 77] width 10 height 10
radio input "true"
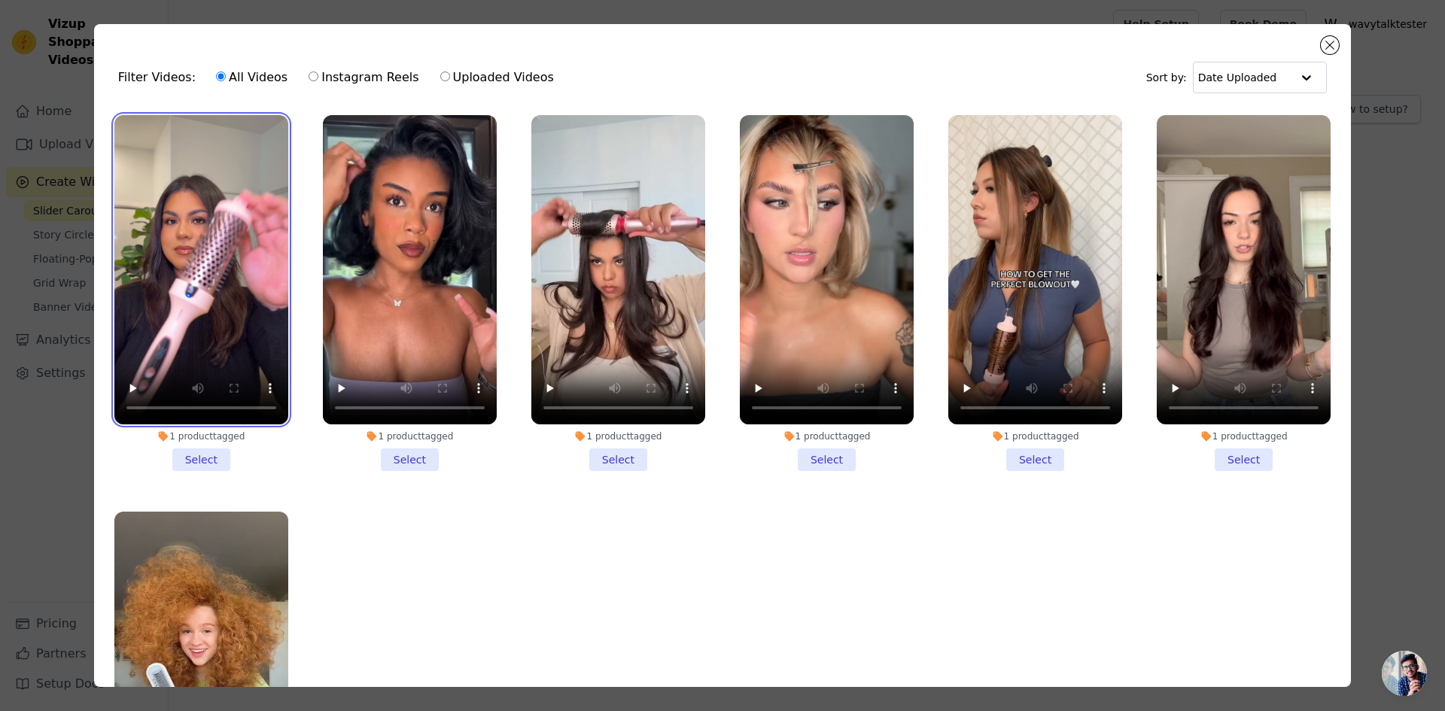
click at [214, 256] on video at bounding box center [201, 269] width 174 height 309
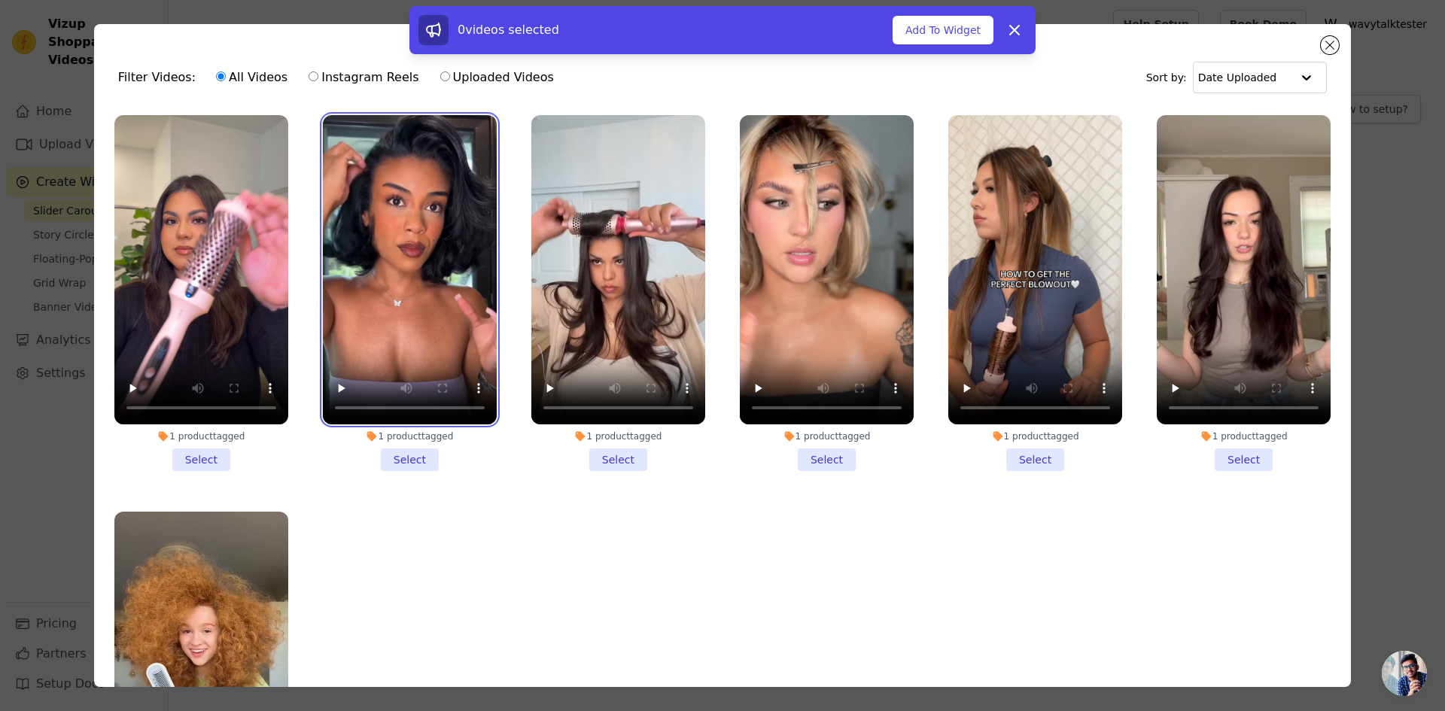
click at [417, 279] on video at bounding box center [410, 269] width 174 height 309
click at [192, 460] on li "1 product tagged Select" at bounding box center [201, 293] width 174 height 356
click at [0, 0] on input "1 product tagged Select" at bounding box center [0, 0] width 0 height 0
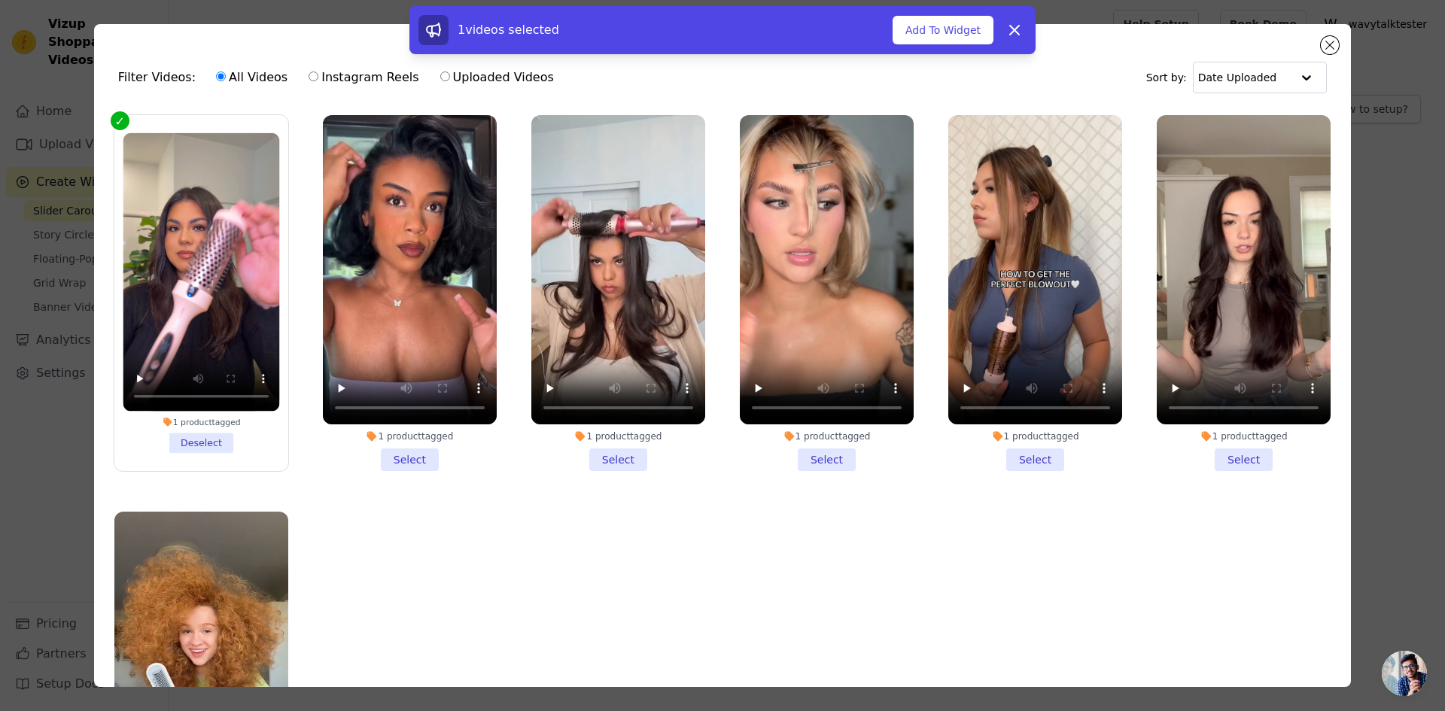
drag, startPoint x: 406, startPoint y: 452, endPoint x: 523, endPoint y: 467, distance: 118.5
click at [406, 452] on li "1 product tagged Select" at bounding box center [410, 293] width 174 height 356
click at [0, 0] on input "1 product tagged Select" at bounding box center [0, 0] width 0 height 0
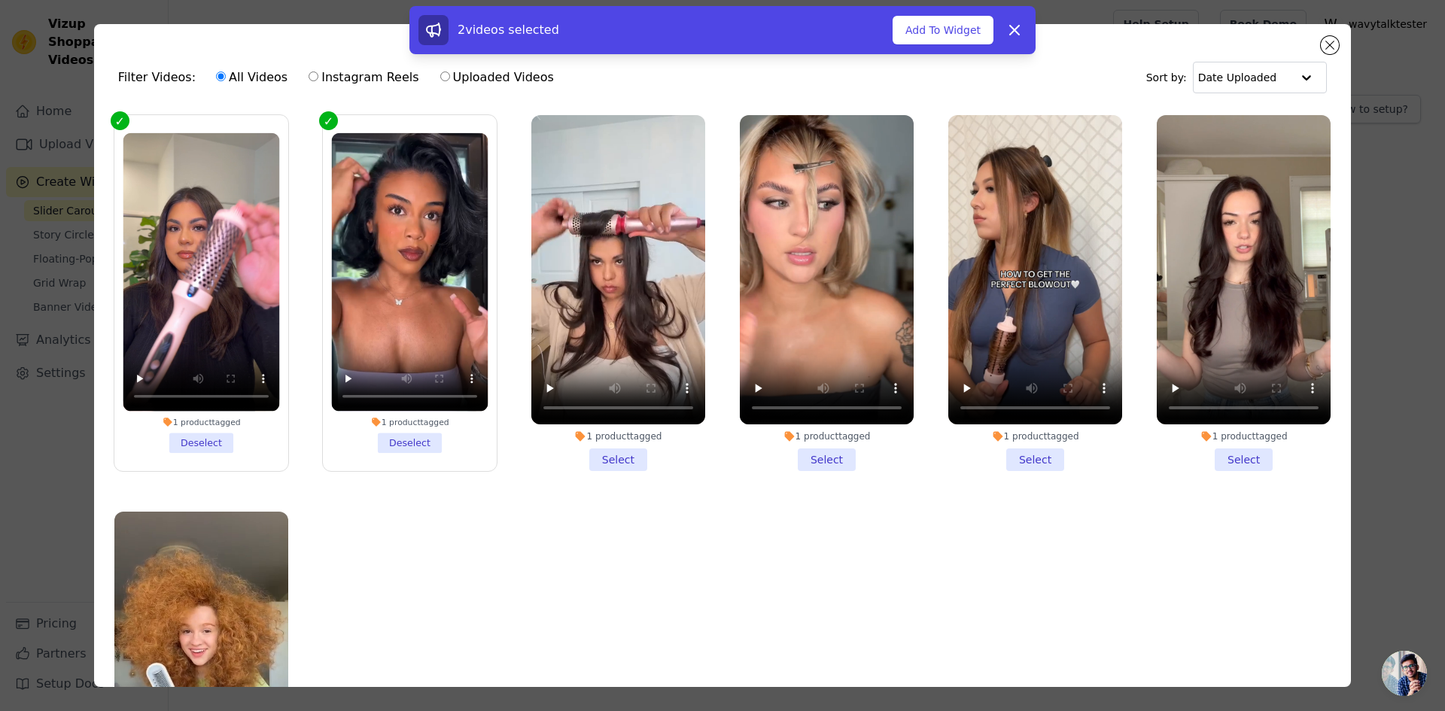
click at [607, 452] on li "1 product tagged Select" at bounding box center [618, 293] width 174 height 356
click at [0, 0] on input "1 product tagged Select" at bounding box center [0, 0] width 0 height 0
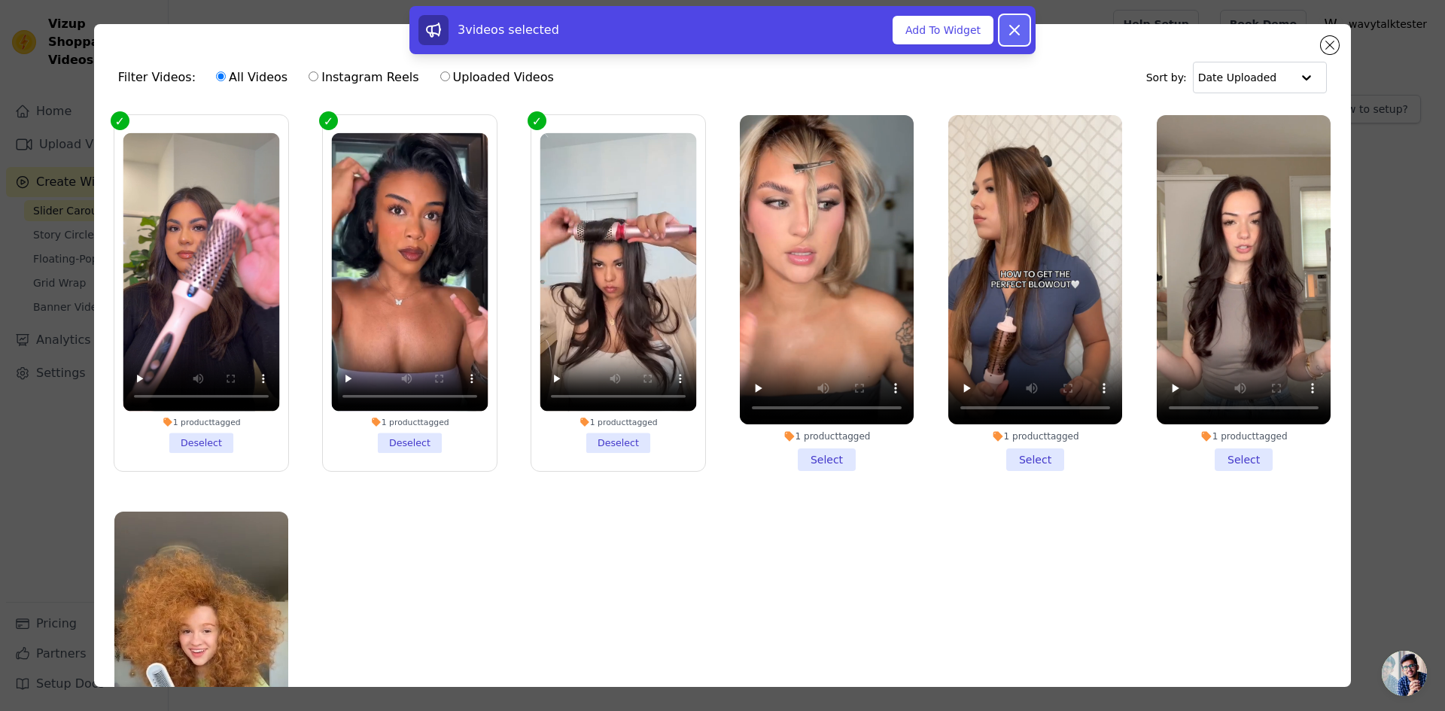
click at [1012, 32] on icon at bounding box center [1014, 30] width 9 height 9
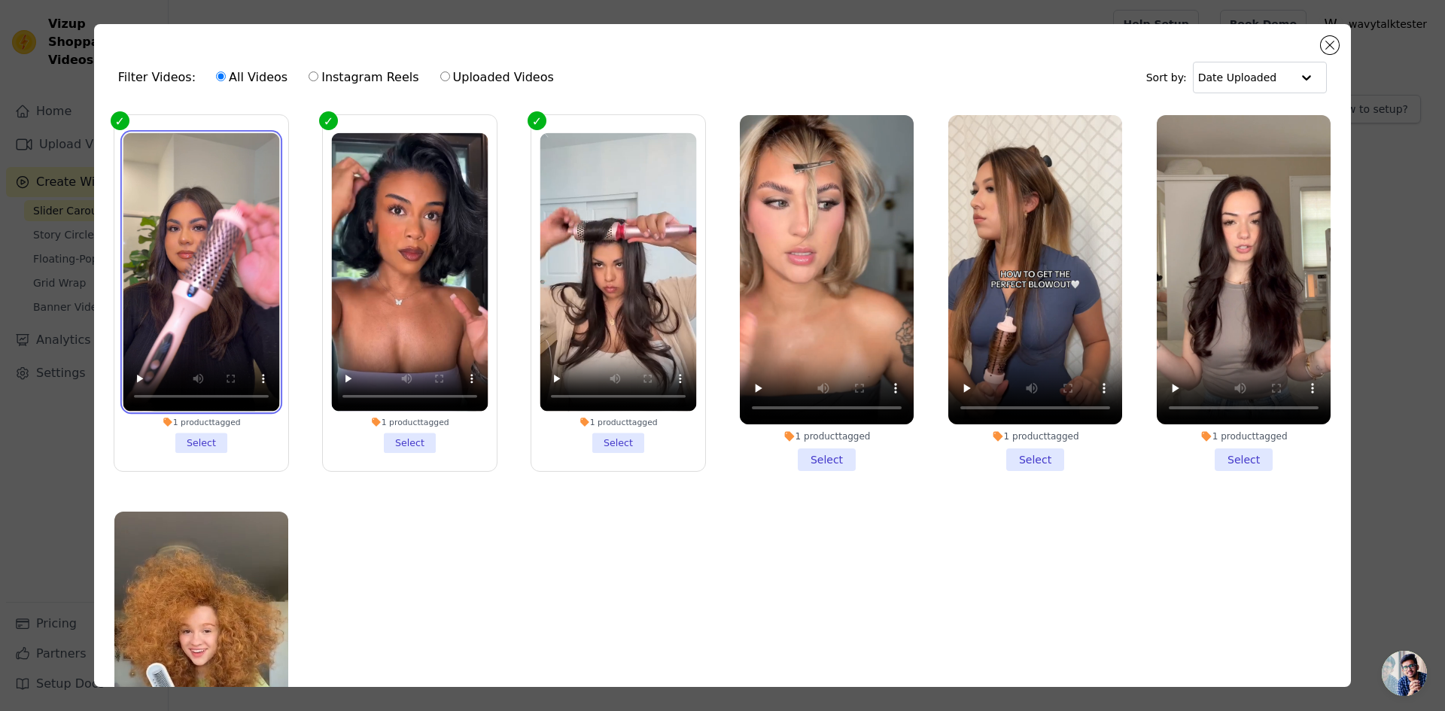
click at [224, 336] on video at bounding box center [201, 272] width 157 height 279
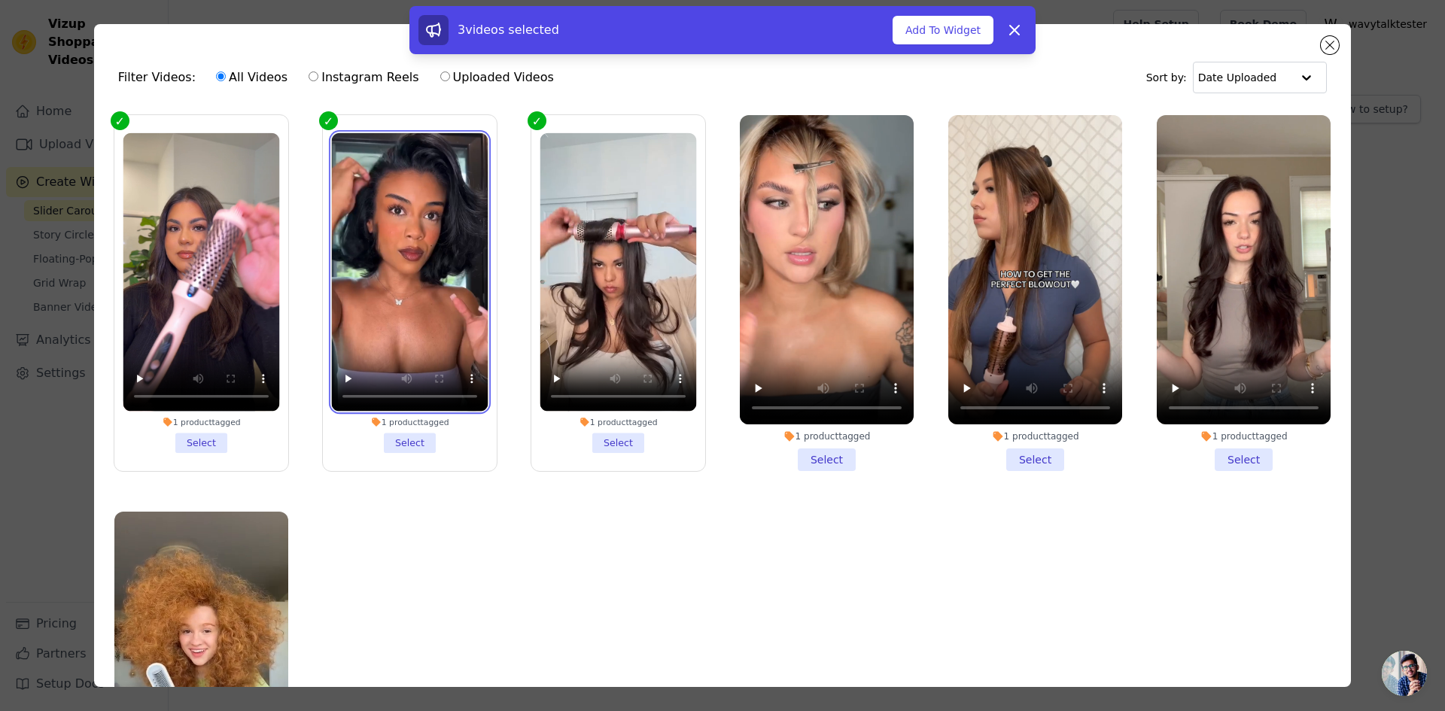
click at [369, 323] on video at bounding box center [409, 272] width 157 height 279
click at [400, 453] on li "1 product tagged Select" at bounding box center [409, 293] width 157 height 320
click at [0, 0] on input "1 product tagged Select" at bounding box center [0, 0] width 0 height 0
click at [205, 449] on li "1 product tagged Select" at bounding box center [201, 293] width 157 height 320
click at [0, 0] on input "1 product tagged Select" at bounding box center [0, 0] width 0 height 0
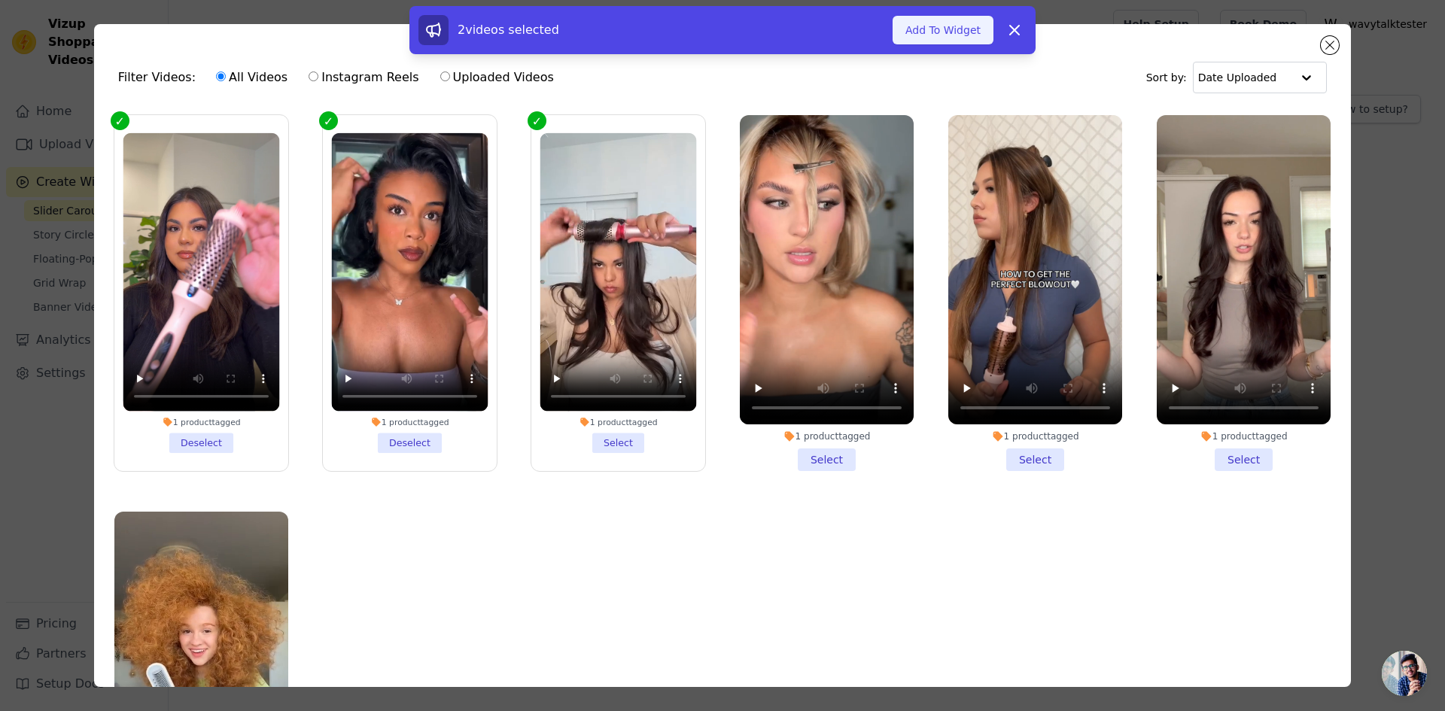
click at [924, 20] on button "Add To Widget" at bounding box center [943, 30] width 101 height 29
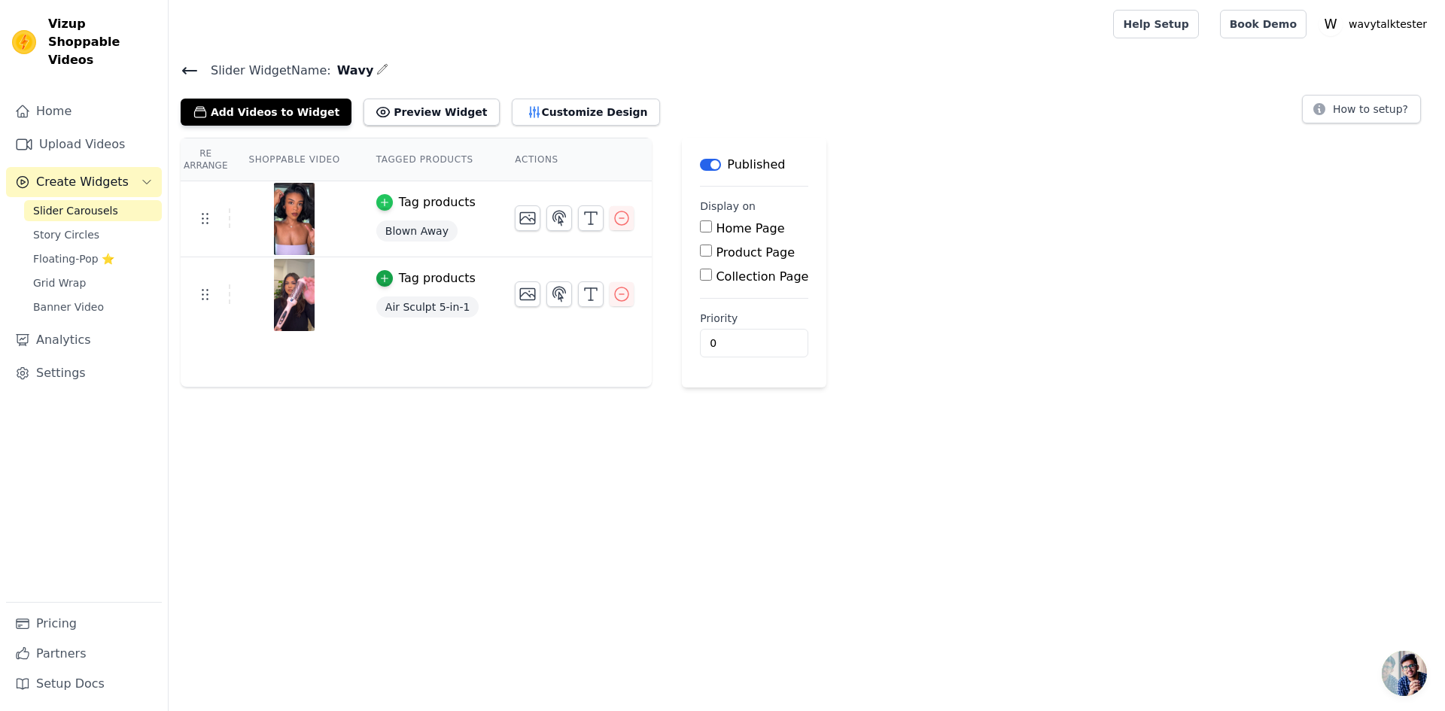
click at [379, 199] on icon "button" at bounding box center [384, 202] width 11 height 11
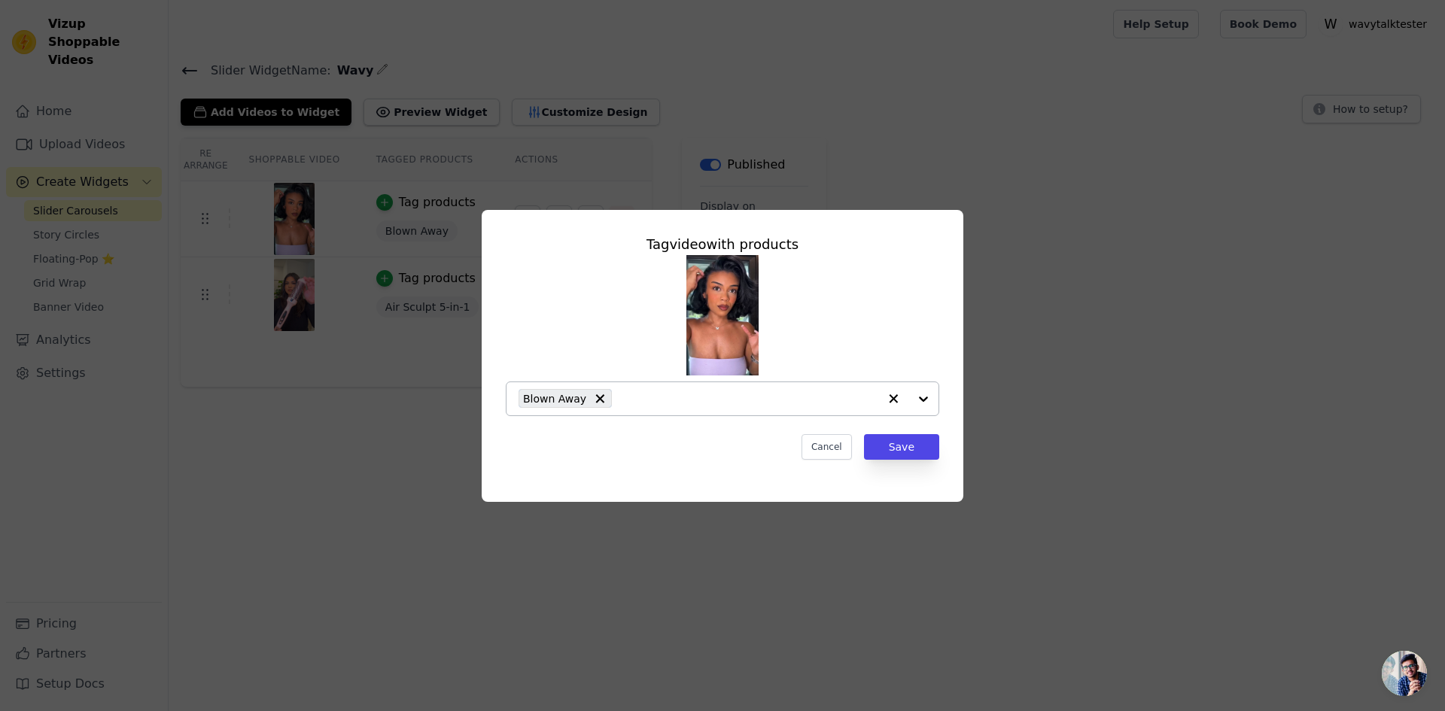
click at [925, 403] on div at bounding box center [908, 398] width 60 height 33
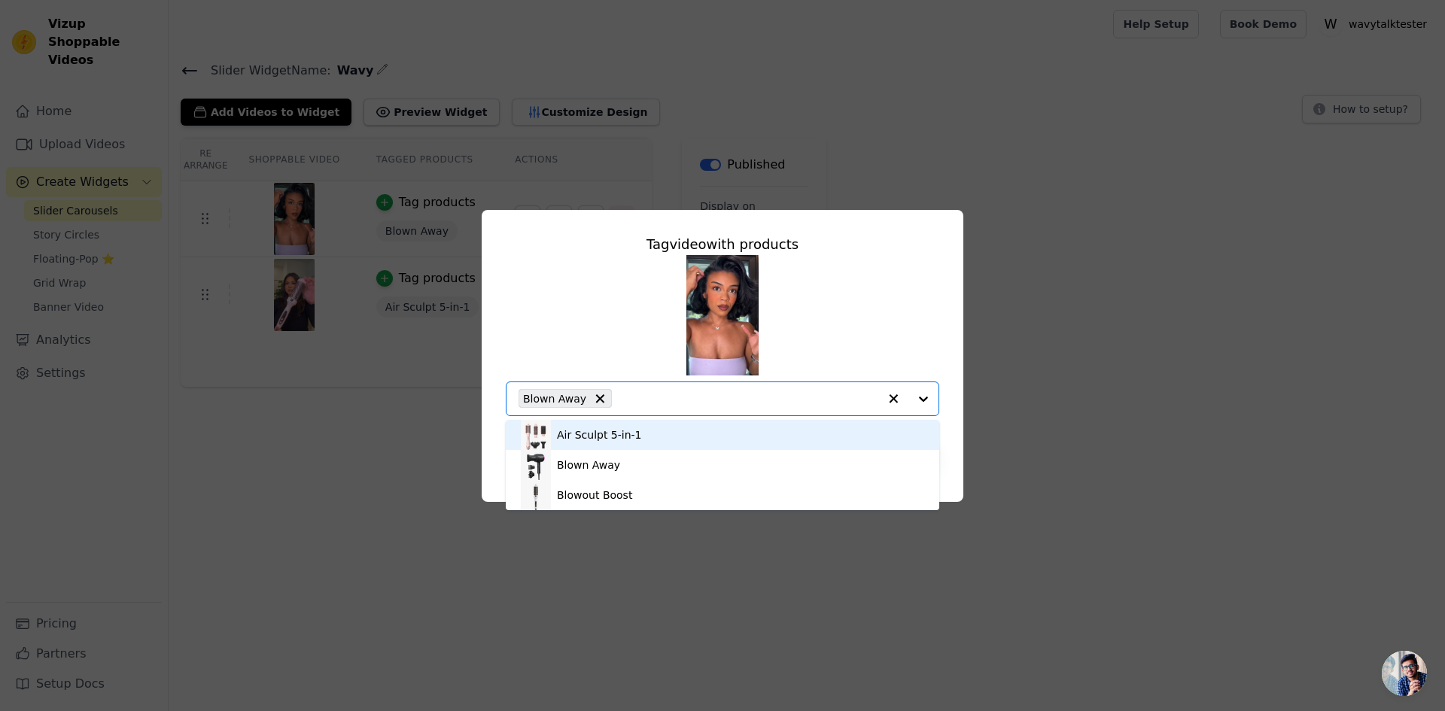
click at [893, 326] on div "Air Sculpt 5-in-1 Blown Away Blowout Boost Option Blown Away, selected. You are…" at bounding box center [723, 335] width 434 height 161
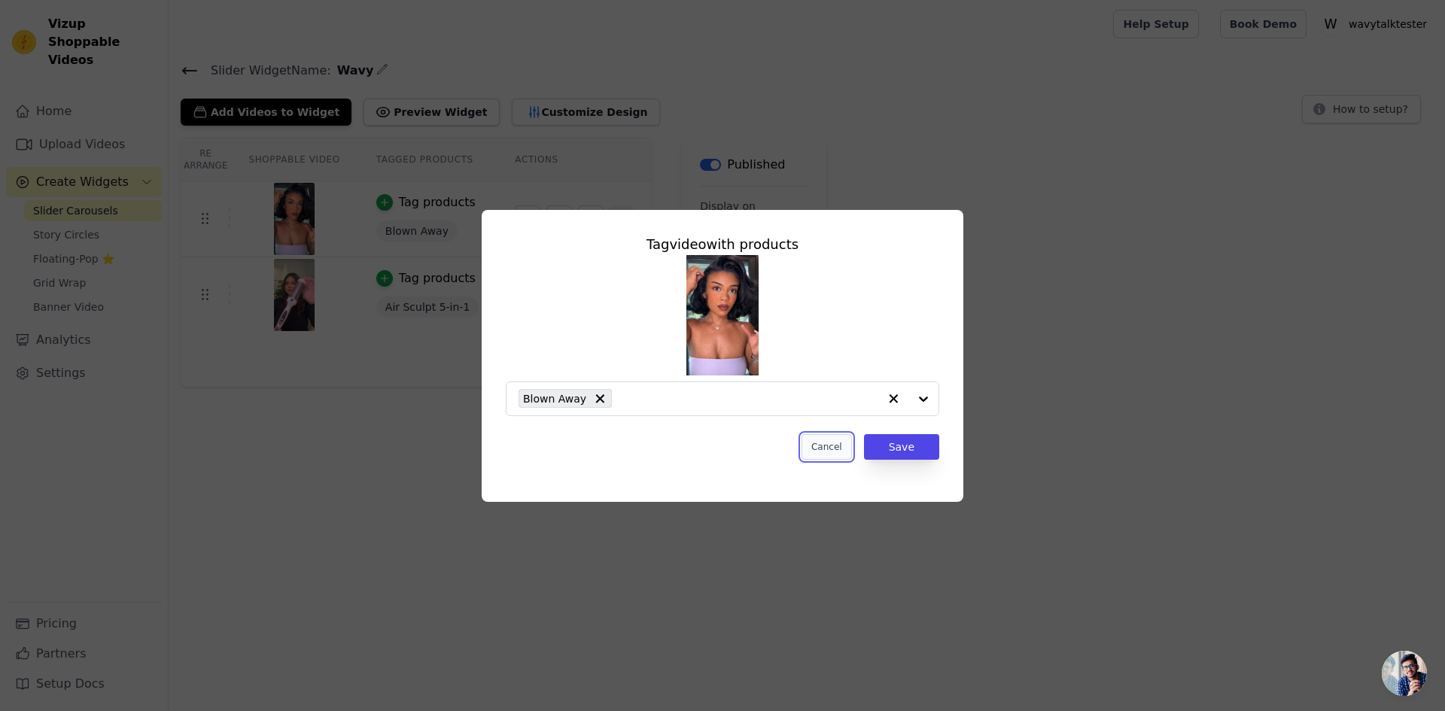
click at [820, 450] on button "Cancel" at bounding box center [827, 447] width 50 height 26
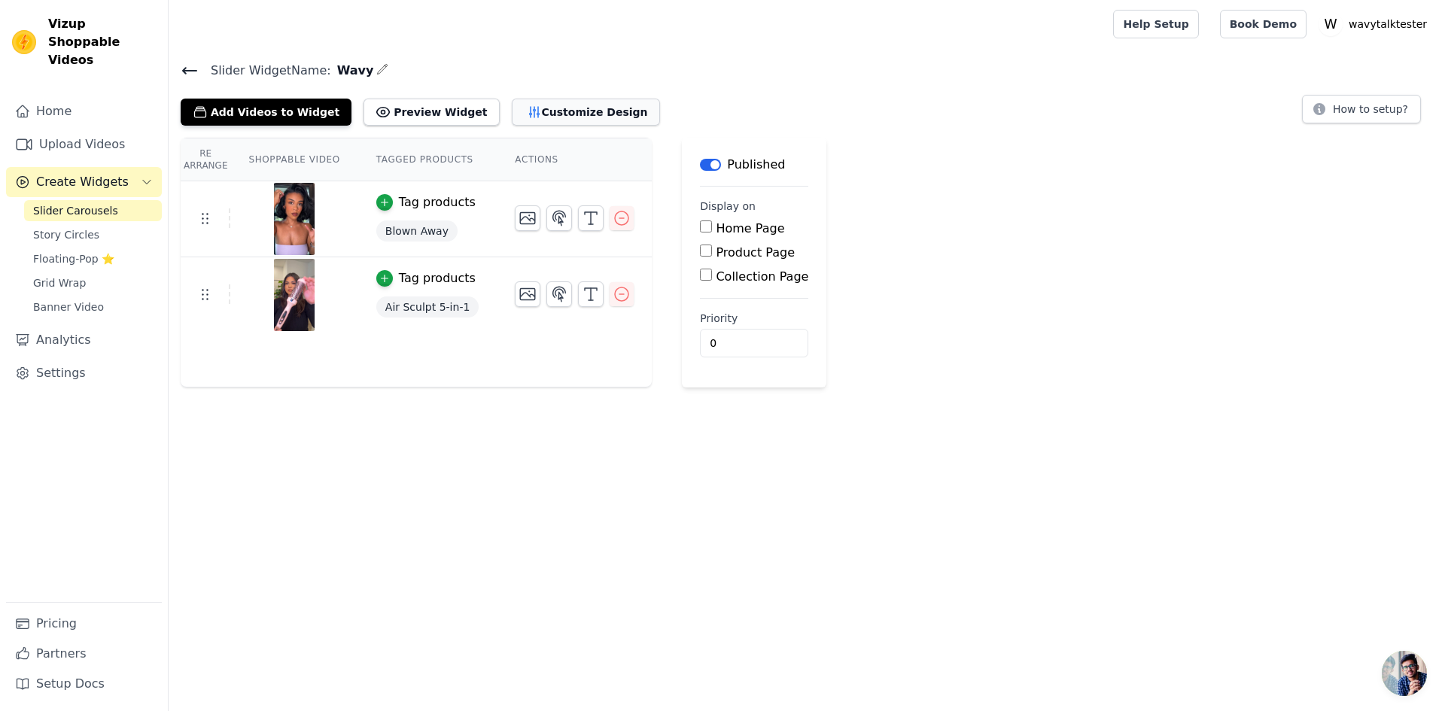
click at [527, 110] on icon "button" at bounding box center [534, 112] width 15 height 15
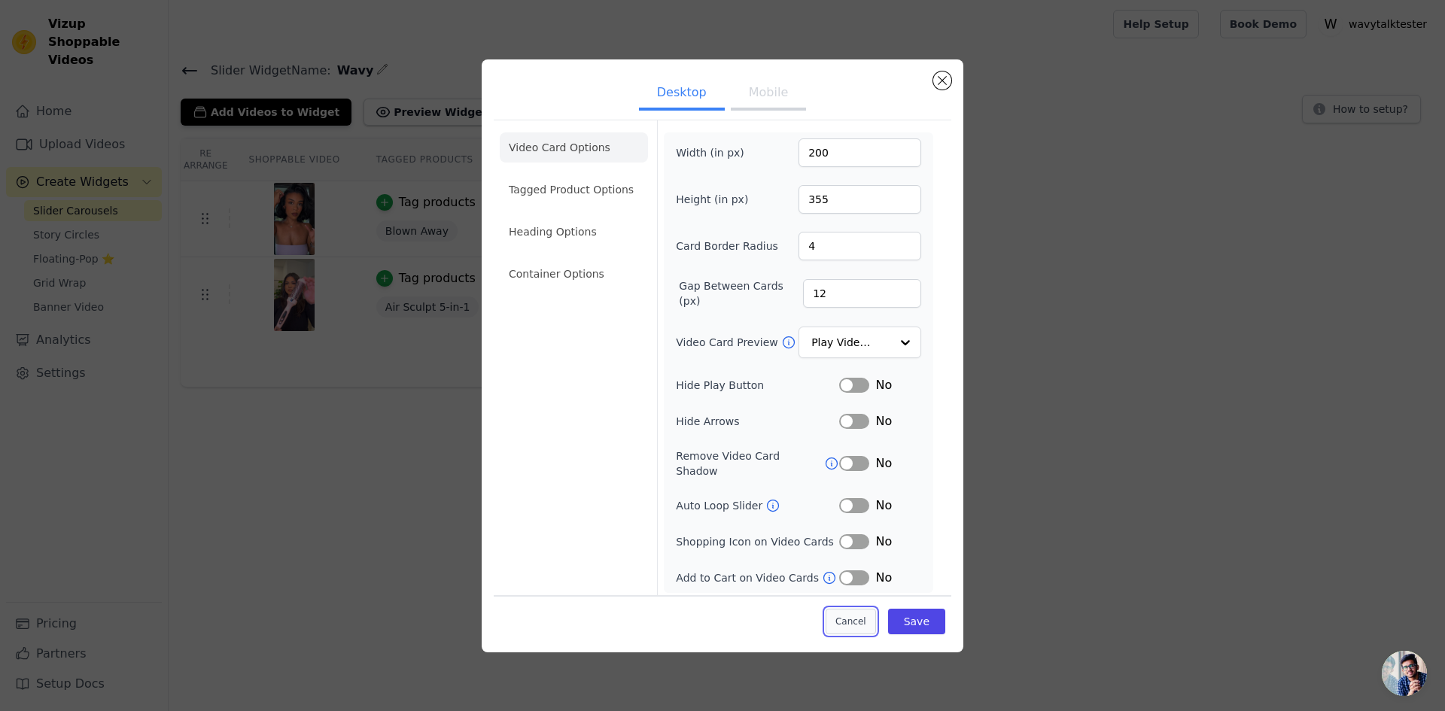
click at [848, 613] on button "Cancel" at bounding box center [851, 622] width 50 height 26
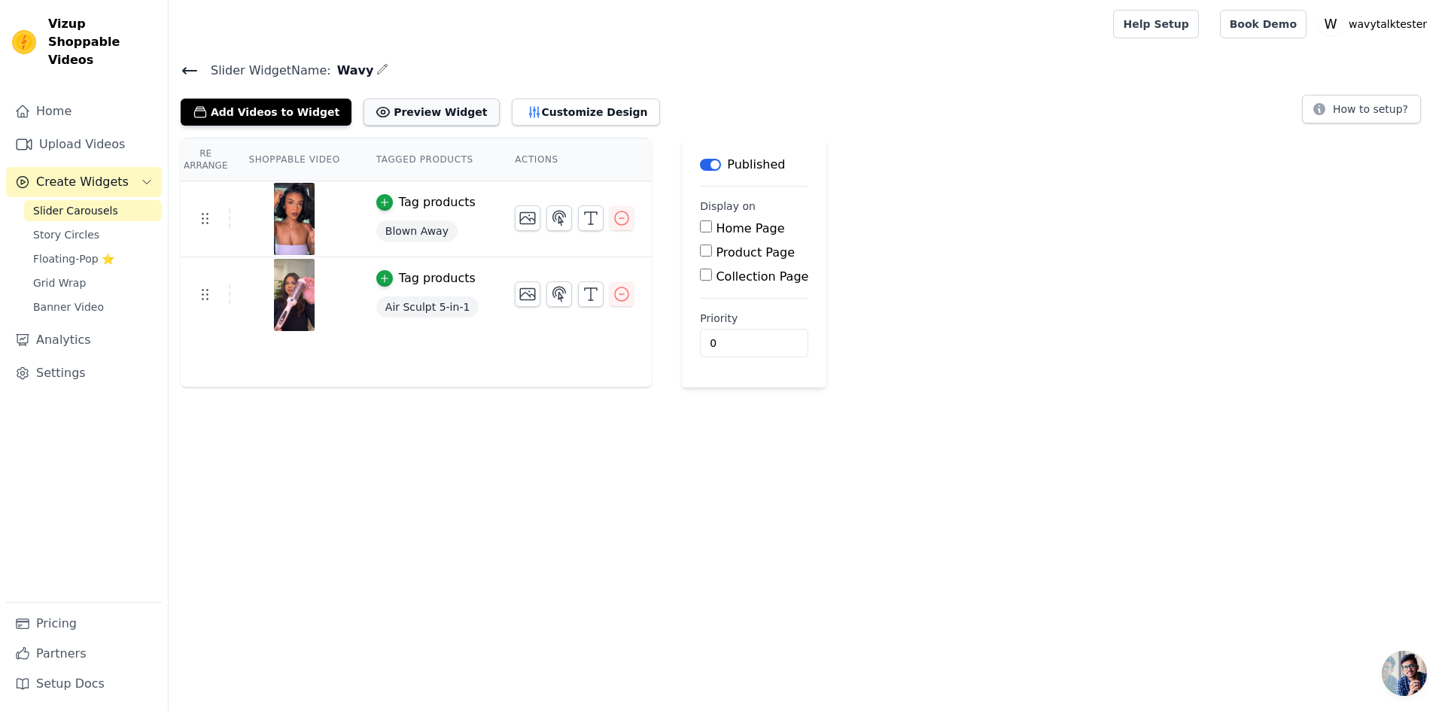
click at [405, 116] on button "Preview Widget" at bounding box center [431, 112] width 135 height 27
